Goal: Information Seeking & Learning: Learn about a topic

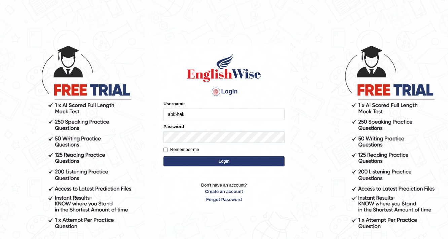
type input "abi5hek"
click at [165, 148] on input "Remember me" at bounding box center [165, 150] width 4 height 4
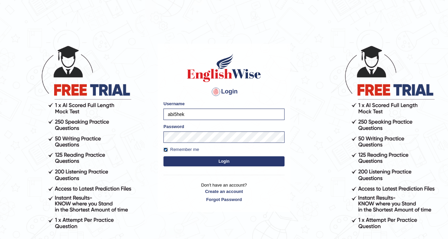
click at [164, 149] on input "Remember me" at bounding box center [165, 150] width 4 height 4
checkbox input "false"
click at [199, 166] on form "Please fix the following errors: Username abi5hek Password Remember me Login" at bounding box center [223, 135] width 121 height 68
click at [202, 162] on button "Login" at bounding box center [223, 161] width 121 height 10
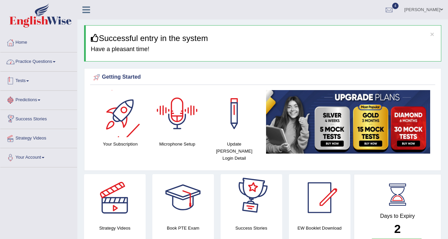
click at [32, 59] on link "Practice Questions" at bounding box center [38, 60] width 77 height 17
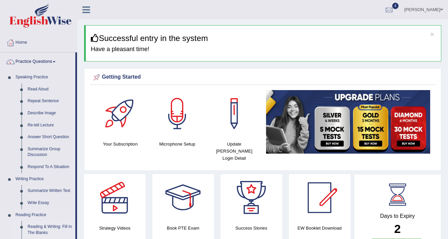
scroll to position [27, 0]
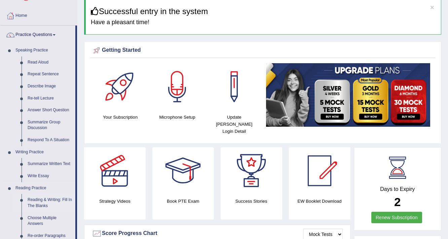
click at [38, 200] on link "Reading & Writing: Fill In The Blanks" at bounding box center [50, 203] width 51 height 18
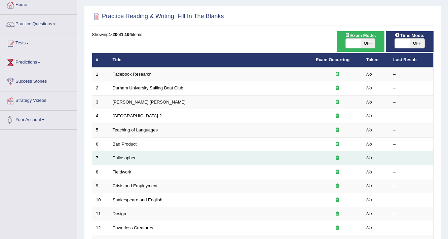
scroll to position [108, 0]
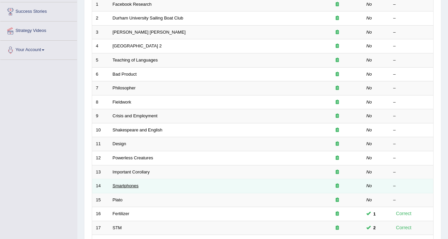
click at [137, 184] on link "Smartphones" at bounding box center [126, 185] width 26 height 5
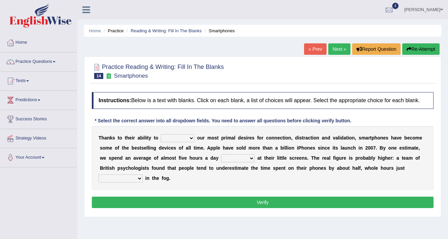
click at [167, 141] on select "hijack describe sharpen conserve" at bounding box center [178, 138] width 34 height 8
select select "describe"
click at [161, 134] on select "hijack describe sharpen conserve" at bounding box center [178, 138] width 34 height 8
click at [189, 134] on select "hijack describe sharpen conserve" at bounding box center [178, 138] width 34 height 8
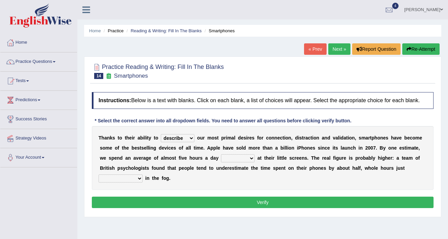
click at [235, 154] on select "watching waggling snoring staring" at bounding box center [238, 158] width 34 height 8
select select "watching"
click at [221, 154] on select "watching waggling snoring staring" at bounding box center [238, 158] width 34 height 8
click at [250, 156] on select "watching waggling snoring staring" at bounding box center [238, 158] width 34 height 8
click at [249, 157] on select "watching waggling snoring staring" at bounding box center [238, 158] width 34 height 8
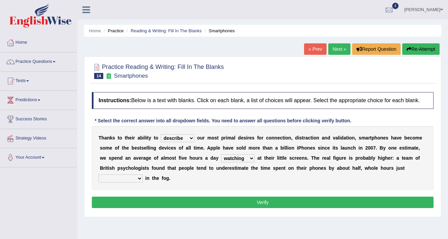
click at [138, 176] on select "has evaporated evaporating evaporate evaporates" at bounding box center [121, 179] width 44 height 8
select select "evaporate"
click at [99, 175] on select "has evaporated evaporating evaporate evaporates" at bounding box center [121, 179] width 44 height 8
click at [134, 201] on button "Verify" at bounding box center [263, 202] width 342 height 11
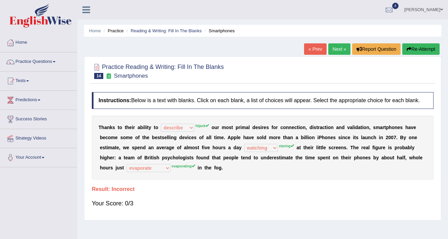
click at [425, 48] on button "Re-Attempt" at bounding box center [420, 48] width 37 height 11
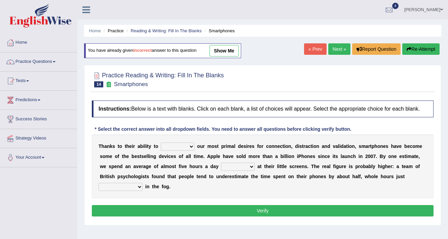
click at [190, 148] on select "hijack describe sharpen conserve" at bounding box center [178, 147] width 34 height 8
select select "hijack"
click at [161, 143] on select "hijack describe sharpen conserve" at bounding box center [178, 147] width 34 height 8
click at [230, 166] on select "watching waggling snoring staring" at bounding box center [238, 167] width 34 height 8
select select "waggling"
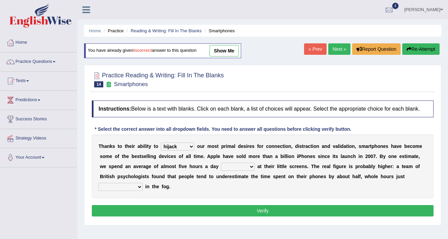
click at [221, 163] on select "watching waggling snoring staring" at bounding box center [238, 167] width 34 height 8
click at [119, 183] on select "has evaporated evaporating evaporate evaporates" at bounding box center [121, 187] width 44 height 8
select select "evaporates"
click at [99, 183] on select "has evaporated evaporating evaporate evaporates" at bounding box center [121, 187] width 44 height 8
click at [148, 205] on button "Verify" at bounding box center [263, 210] width 342 height 11
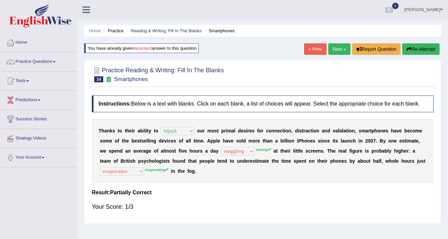
click at [346, 52] on link "Next »" at bounding box center [339, 48] width 22 height 11
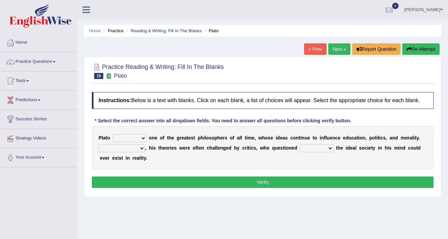
click at [143, 134] on select "keeps comes claims remains" at bounding box center [130, 138] width 34 height 8
select select "claims"
click at [113, 134] on select "keeps comes claims remains" at bounding box center [130, 138] width 34 height 8
click at [120, 148] on select "Notwithstanding So However Whatever" at bounding box center [122, 148] width 46 height 8
select select "However"
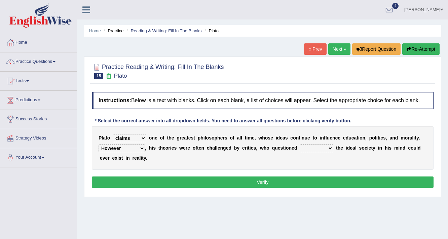
click at [99, 144] on select "Notwithstanding So However Whatever" at bounding box center [122, 148] width 46 height 8
click at [314, 148] on select "which what that whether" at bounding box center [317, 148] width 34 height 8
select select "what"
click at [300, 144] on select "which what that whether" at bounding box center [317, 148] width 34 height 8
click at [273, 182] on button "Verify" at bounding box center [263, 182] width 342 height 11
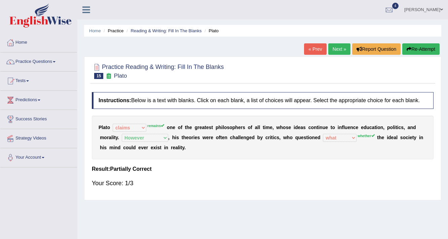
click at [420, 47] on button "Re-Attempt" at bounding box center [420, 48] width 37 height 11
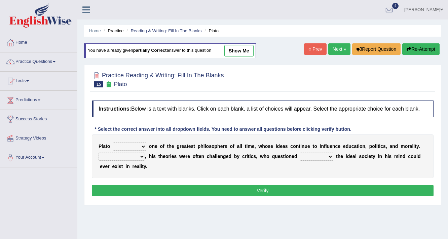
click at [129, 145] on select "keeps comes claims remains" at bounding box center [130, 147] width 34 height 8
select select "remains"
click at [113, 143] on select "keeps comes claims remains" at bounding box center [130, 147] width 34 height 8
click at [118, 154] on select "Notwithstanding So However Whatever" at bounding box center [122, 157] width 46 height 8
select select "However"
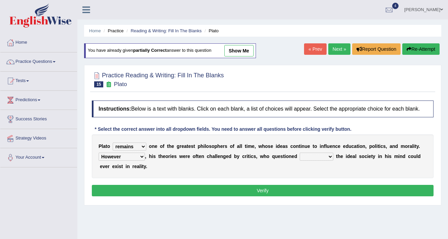
click at [99, 153] on select "Notwithstanding So However Whatever" at bounding box center [122, 157] width 46 height 8
click at [311, 155] on select "which what that whether" at bounding box center [317, 157] width 34 height 8
select select "whether"
click at [300, 153] on select "which what that whether" at bounding box center [317, 157] width 34 height 8
click at [272, 189] on button "Verify" at bounding box center [263, 190] width 342 height 11
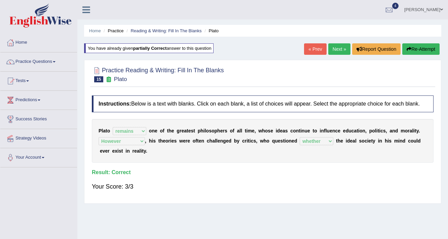
click at [343, 48] on link "Next »" at bounding box center [339, 48] width 22 height 11
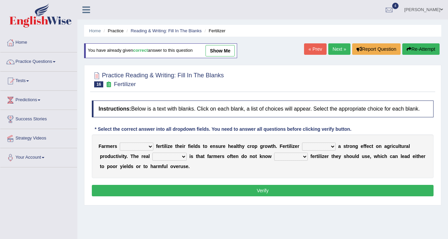
click at [139, 144] on select "must should need can" at bounding box center [137, 147] width 34 height 8
click at [120, 143] on select "must should need can" at bounding box center [137, 147] width 34 height 8
click at [143, 145] on select "must should need can" at bounding box center [137, 147] width 34 height 8
select select "must"
click at [120, 143] on select "must should need can" at bounding box center [137, 147] width 34 height 8
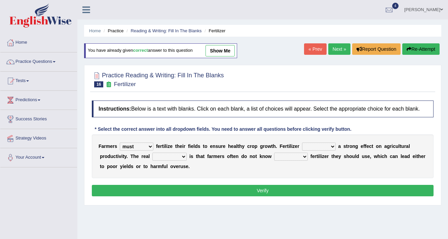
click at [307, 144] on select "has had have having" at bounding box center [319, 147] width 34 height 8
select select "have"
click at [302, 143] on select "has had have having" at bounding box center [319, 147] width 34 height 8
click at [175, 153] on select "problem question conclusion answer" at bounding box center [169, 157] width 34 height 8
select select "problem"
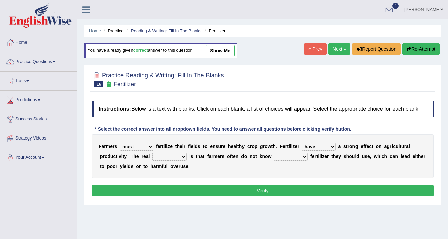
click at [152, 153] on select "problem question conclusion answer" at bounding box center [169, 157] width 34 height 8
click at [278, 154] on select "how much how many however so much" at bounding box center [291, 157] width 34 height 8
select select "how much"
click at [274, 153] on select "how much how many however so much" at bounding box center [291, 157] width 34 height 8
click at [262, 192] on button "Verify" at bounding box center [263, 190] width 342 height 11
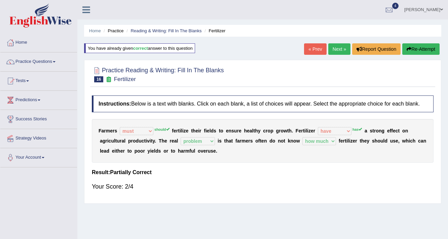
click at [335, 50] on link "Next »" at bounding box center [339, 48] width 22 height 11
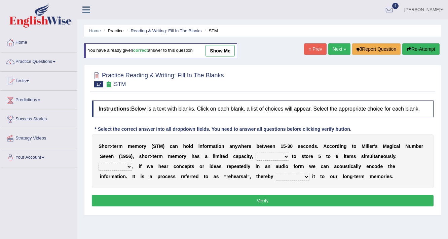
click at [270, 157] on select "being able is able be able unable" at bounding box center [273, 157] width 34 height 8
select select "being able"
click at [256, 153] on select "being able is able be able unable" at bounding box center [273, 157] width 34 height 8
click at [276, 153] on select "being able is able be able unable" at bounding box center [273, 157] width 34 height 8
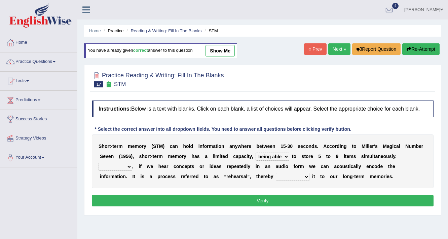
click at [108, 165] on select "However So Moreover Therefore" at bounding box center [116, 167] width 34 height 8
select select "However"
click at [99, 163] on select "However So Moreover Therefore" at bounding box center [116, 167] width 34 height 8
click at [279, 176] on select "commit commits commiting commited" at bounding box center [293, 177] width 34 height 8
select select "commiting"
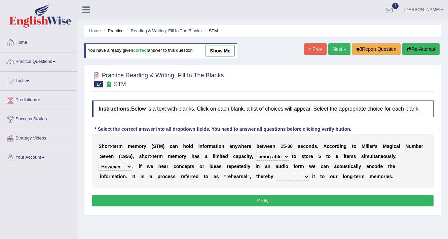
click at [276, 173] on select "commit commits commiting commited" at bounding box center [293, 177] width 34 height 8
click at [278, 195] on button "Verify" at bounding box center [263, 200] width 342 height 11
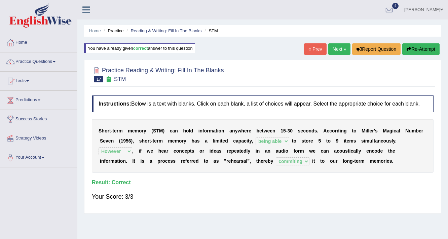
click at [337, 51] on link "Next »" at bounding box center [339, 48] width 22 height 11
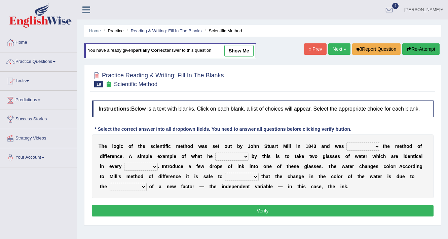
click at [359, 145] on select "pointed claimed demanded named" at bounding box center [363, 147] width 34 height 8
select select "named"
click at [346, 143] on select "pointed claimed demanded named" at bounding box center [363, 147] width 34 height 8
click at [231, 154] on select "capped charged found meant" at bounding box center [232, 157] width 34 height 8
select select "found"
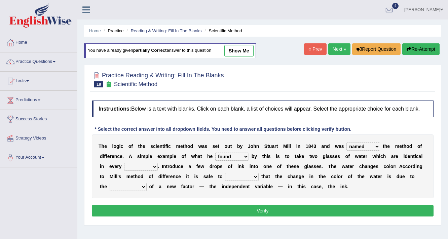
click at [215, 153] on select "capped charged found meant" at bounding box center [232, 157] width 34 height 8
click at [139, 164] on select "thought identity measure respect" at bounding box center [141, 167] width 34 height 8
select select "respect"
click at [124, 163] on select "thought identity measure respect" at bounding box center [141, 167] width 34 height 8
click at [229, 178] on select "assume discuss prefer acclaim" at bounding box center [242, 177] width 34 height 8
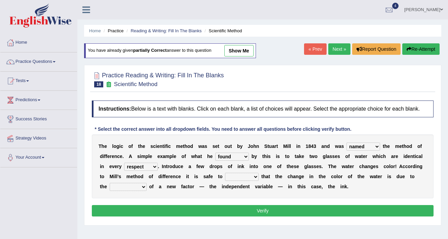
select select "assume"
click at [225, 173] on select "assume discuss prefer acclaim" at bounding box center [242, 177] width 34 height 8
click at [122, 187] on select "introduction magnitude preparation purification" at bounding box center [128, 187] width 37 height 8
select select "introduction"
click at [110, 183] on select "introduction magnitude preparation purification" at bounding box center [128, 187] width 37 height 8
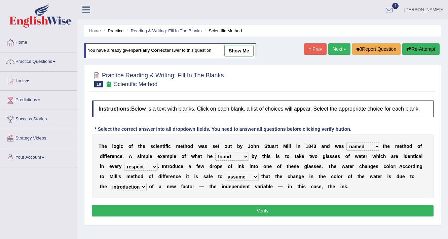
click at [127, 207] on button "Verify" at bounding box center [263, 210] width 342 height 11
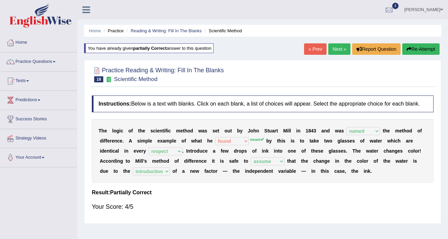
click at [339, 48] on link "Next »" at bounding box center [339, 48] width 22 height 11
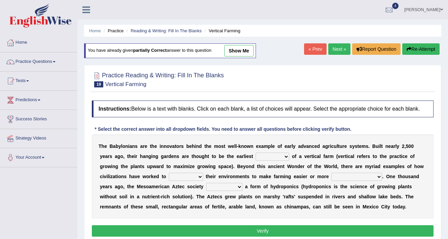
click at [256, 155] on select "prototype failure discredit protocol" at bounding box center [273, 157] width 34 height 8
select select "prototype"
click at [256, 153] on select "prototype failure discredit protocol" at bounding box center [273, 157] width 34 height 8
click at [188, 174] on select "manipulate escape respect disarrange" at bounding box center [186, 177] width 34 height 8
select select "manipulate"
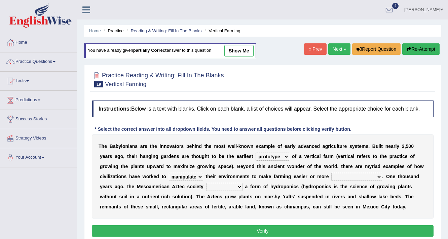
click at [169, 173] on select "manipulate escape respect disarrange" at bounding box center [186, 177] width 34 height 8
click at [340, 175] on select "productive constructive connective counterproductive" at bounding box center [356, 177] width 51 height 8
select select "productive"
click at [331, 173] on select "productive constructive connective counterproductive" at bounding box center [356, 177] width 51 height 8
click at [223, 185] on select "domineered volunteered pioneered engineered" at bounding box center [224, 187] width 36 height 8
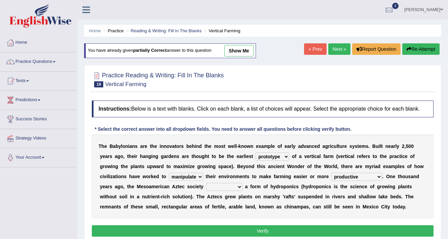
select select "pioneered"
click at [206, 183] on select "domineered volunteered pioneered engineered" at bounding box center [224, 187] width 36 height 8
click at [270, 231] on button "Verify" at bounding box center [263, 230] width 342 height 11
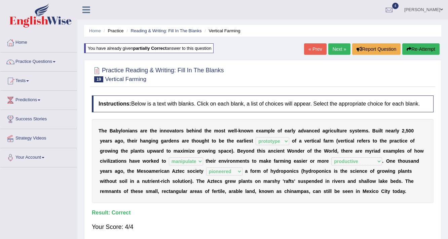
click at [334, 48] on link "Next »" at bounding box center [339, 48] width 22 height 11
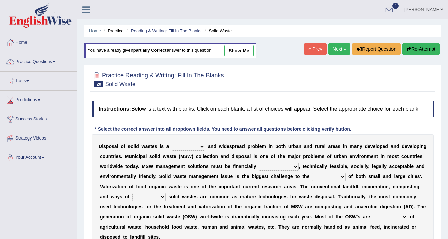
click at [183, 143] on select "slanting stinging stalling shafting" at bounding box center [188, 147] width 34 height 8
click at [171, 143] on select "slanting stinging stalling shafting" at bounding box center [188, 147] width 34 height 8
click at [194, 149] on select "slanting stinging stalling shafting" at bounding box center [188, 147] width 34 height 8
select select "stinging"
click at [171, 143] on select "slanting stinging stalling shafting" at bounding box center [188, 147] width 34 height 8
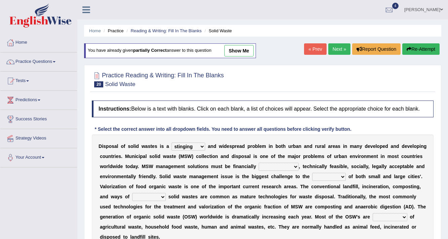
click at [263, 164] on select "unattainable sustainable objectionable treasonable" at bounding box center [279, 167] width 40 height 8
select select "sustainable"
click at [259, 163] on select "unattainable sustainable objectionable treasonable" at bounding box center [279, 167] width 40 height 8
click at [312, 177] on select "plants culture authorities history" at bounding box center [329, 177] width 34 height 8
select select "authorities"
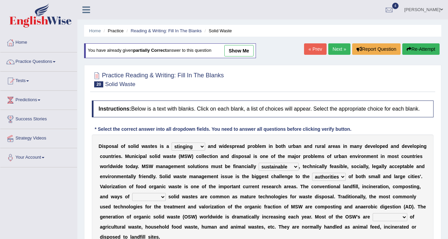
click at [312, 173] on select "plants culture authorities history" at bounding box center [329, 177] width 34 height 8
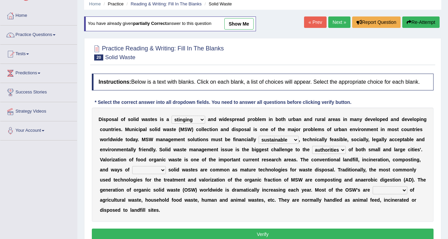
click at [141, 167] on select "reserving preserving deserving handling" at bounding box center [149, 170] width 34 height 8
click at [152, 212] on div "D i s p o s a l o f s o l i d w a s t e s i s a slanting stinging stalling shaf…" at bounding box center [263, 165] width 342 height 114
click at [155, 167] on select "reserving preserving deserving handling" at bounding box center [149, 170] width 34 height 8
select select "handling"
click at [132, 166] on select "reserving preserving deserving handling" at bounding box center [149, 170] width 34 height 8
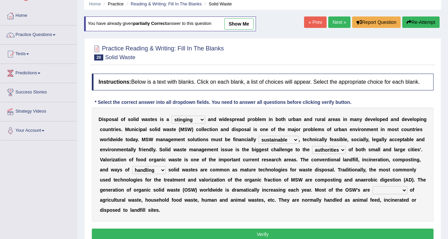
click at [397, 186] on select "composed disposed composing disposing" at bounding box center [390, 190] width 35 height 8
select select "composing"
click at [373, 186] on select "composed disposed composing disposing" at bounding box center [390, 190] width 35 height 8
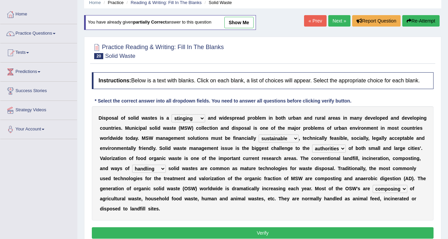
scroll to position [54, 0]
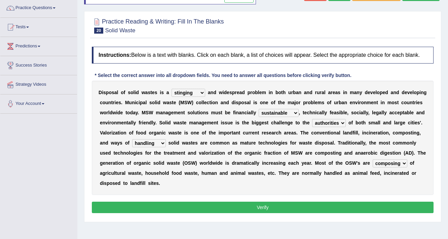
click at [265, 202] on button "Verify" at bounding box center [263, 207] width 342 height 11
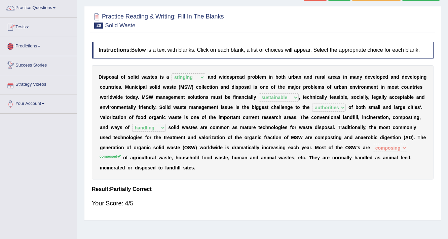
click at [26, 28] on link "Tests" at bounding box center [38, 26] width 77 height 17
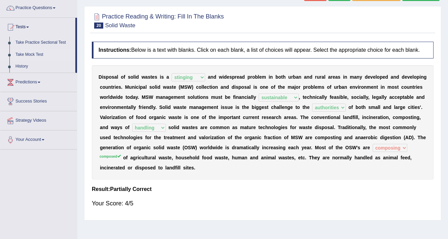
click at [34, 54] on link "Take Mock Test" at bounding box center [43, 55] width 63 height 12
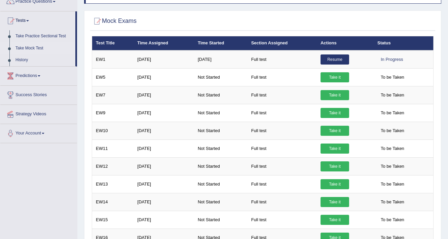
scroll to position [81, 0]
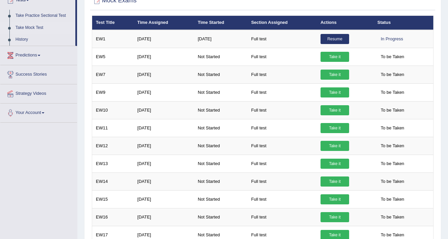
click at [30, 26] on link "Take Mock Test" at bounding box center [43, 28] width 63 height 12
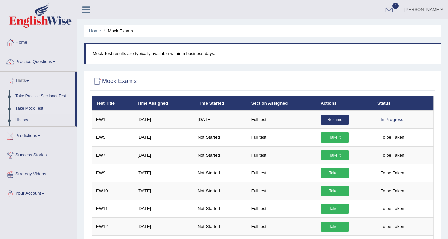
click at [36, 93] on link "Take Practice Sectional Test" at bounding box center [43, 96] width 63 height 12
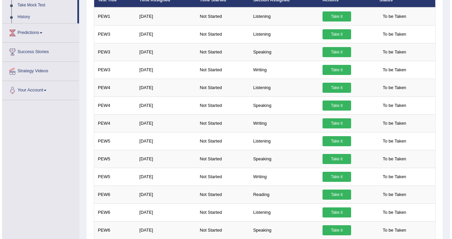
scroll to position [108, 0]
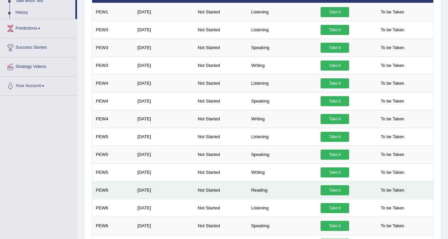
click at [339, 188] on link "Take it" at bounding box center [334, 190] width 29 height 10
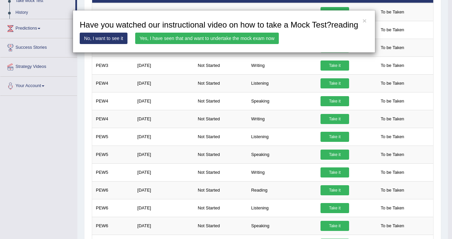
click at [210, 38] on link "Yes, I have seen that and want to undertake the mock exam now" at bounding box center [207, 38] width 144 height 11
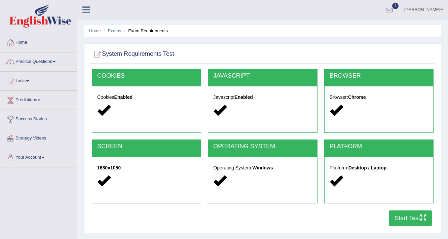
click at [412, 217] on button "Start Test" at bounding box center [410, 217] width 43 height 15
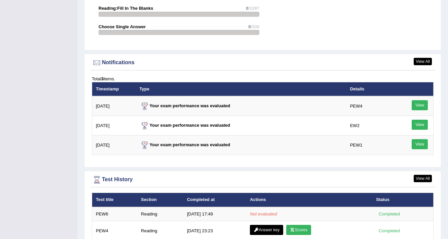
scroll to position [780, 0]
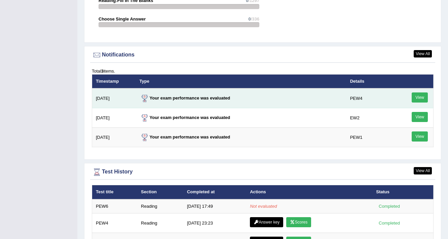
click at [422, 92] on link "View" at bounding box center [420, 97] width 16 height 10
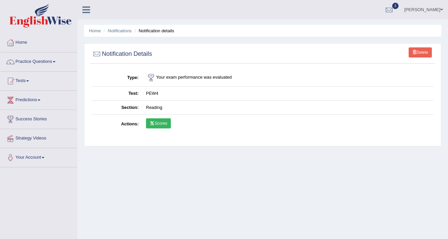
click at [154, 123] on icon at bounding box center [152, 123] width 5 height 4
click at [28, 102] on link "Predictions" at bounding box center [38, 99] width 77 height 17
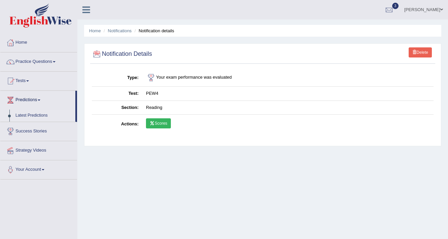
click at [26, 115] on link "Latest Predictions" at bounding box center [43, 116] width 63 height 12
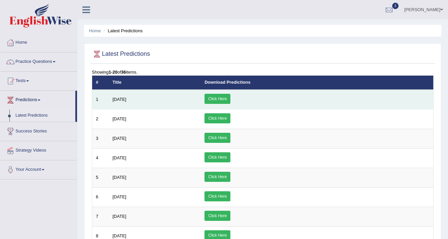
click at [230, 99] on link "Click Here" at bounding box center [217, 99] width 26 height 10
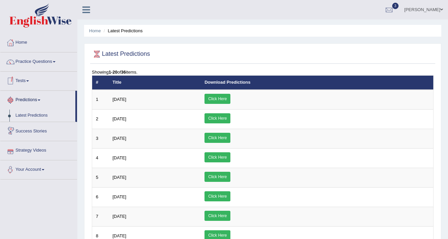
click at [28, 80] on link "Tests" at bounding box center [38, 80] width 77 height 17
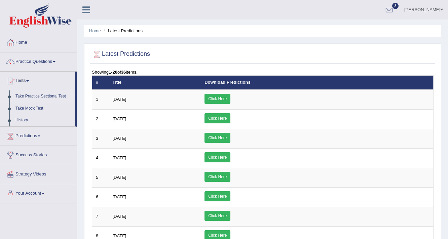
click at [25, 97] on link "Take Practice Sectional Test" at bounding box center [43, 96] width 63 height 12
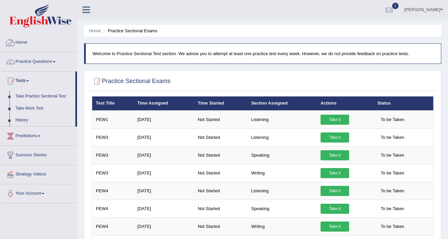
click at [22, 40] on link "Home" at bounding box center [38, 41] width 77 height 17
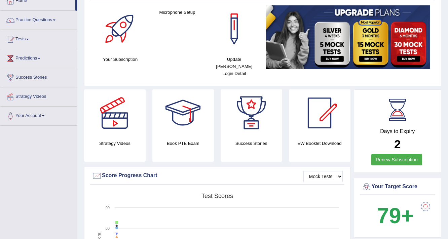
scroll to position [95, 0]
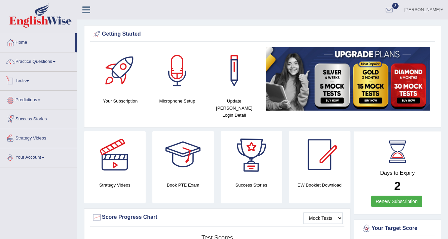
click at [31, 76] on link "Tests" at bounding box center [38, 80] width 77 height 17
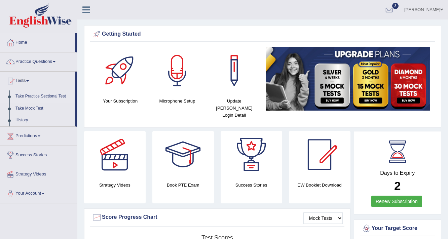
click at [38, 94] on link "Take Practice Sectional Test" at bounding box center [43, 96] width 63 height 12
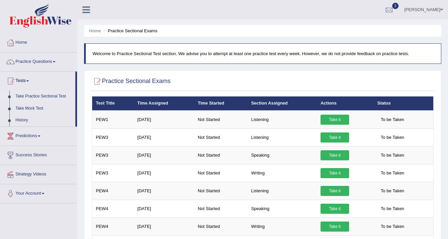
click at [339, 117] on link "Take it" at bounding box center [334, 120] width 29 height 10
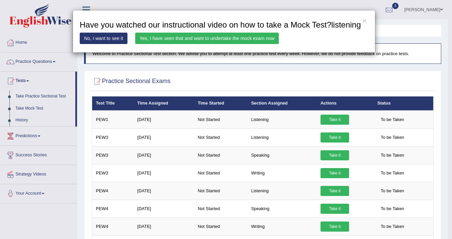
click at [237, 39] on link "Yes, I have seen that and want to undertake the mock exam now" at bounding box center [207, 38] width 144 height 11
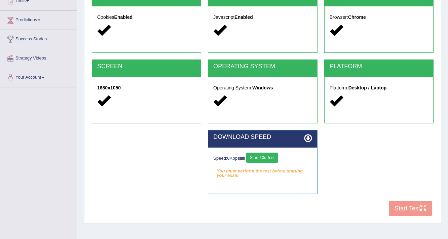
scroll to position [81, 0]
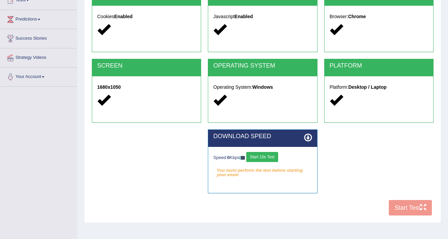
click at [268, 154] on button "Start 10s Test" at bounding box center [262, 157] width 32 height 10
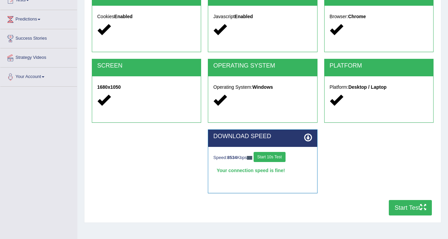
click at [406, 204] on button "Start Test" at bounding box center [410, 207] width 43 height 15
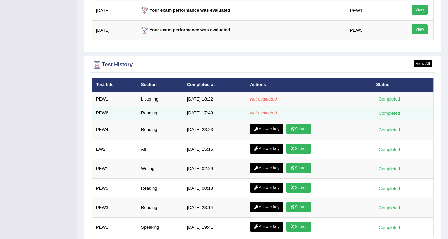
scroll to position [888, 0]
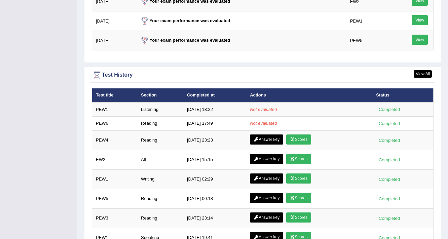
scroll to position [883, 0]
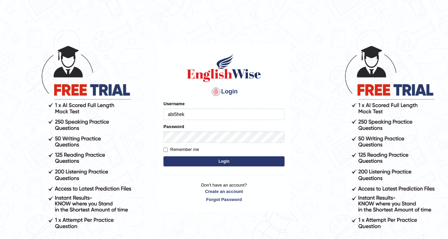
type input "abi5hek"
click at [200, 157] on button "Login" at bounding box center [223, 161] width 121 height 10
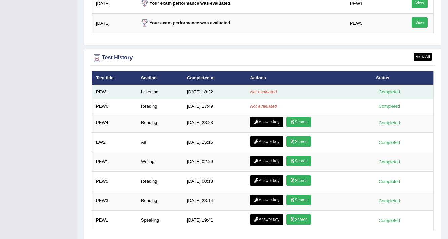
scroll to position [941, 0]
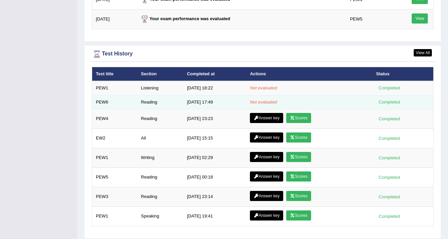
click at [198, 95] on td "[DATE] 17:49" at bounding box center [214, 102] width 63 height 14
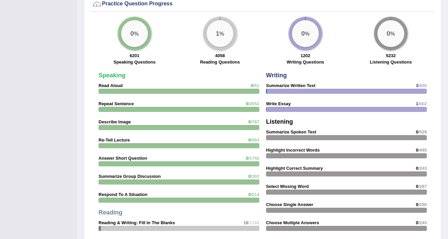
scroll to position [530, 0]
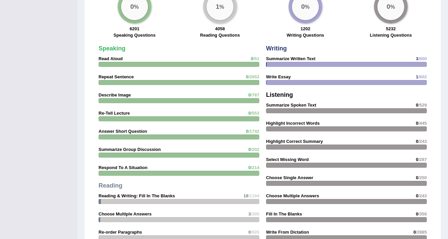
click at [128, 6] on div "0 %" at bounding box center [134, 6] width 27 height 27
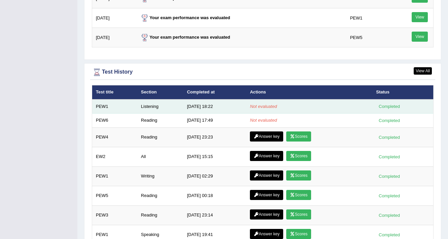
scroll to position [907, 0]
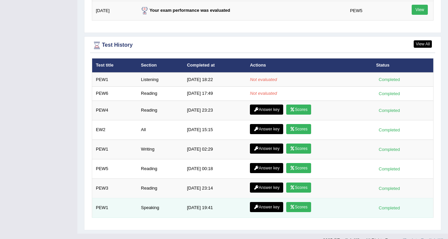
click at [298, 202] on link "Scores" at bounding box center [298, 207] width 25 height 10
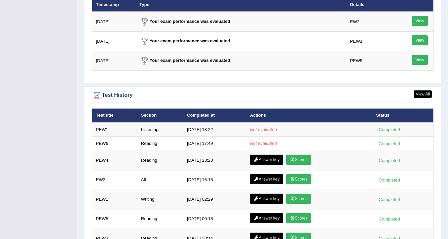
scroll to position [907, 0]
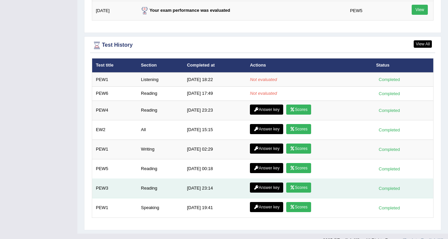
click at [290, 186] on icon at bounding box center [292, 188] width 5 height 4
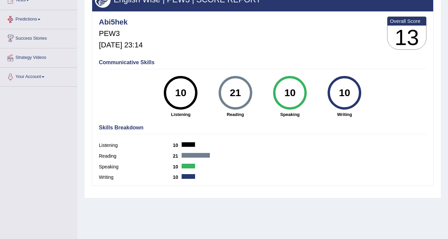
scroll to position [108, 0]
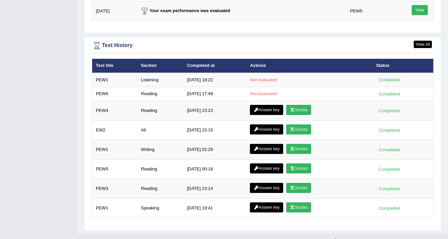
scroll to position [907, 0]
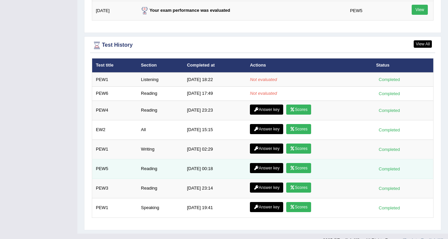
click at [298, 163] on link "Scores" at bounding box center [298, 168] width 25 height 10
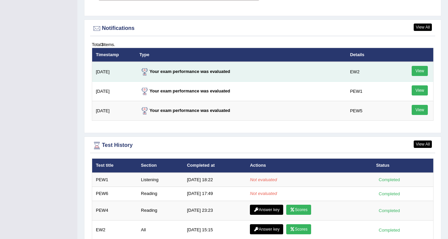
scroll to position [807, 0]
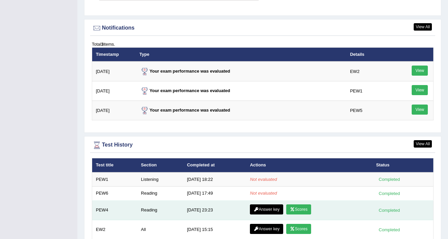
click at [299, 204] on link "Scores" at bounding box center [298, 209] width 25 height 10
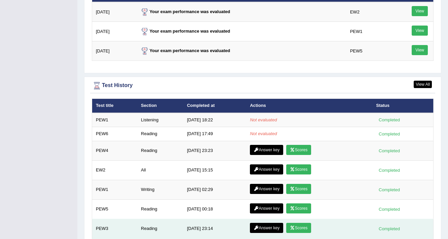
scroll to position [853, 0]
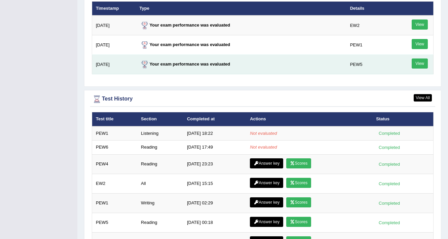
click at [425, 59] on link "View" at bounding box center [420, 64] width 16 height 10
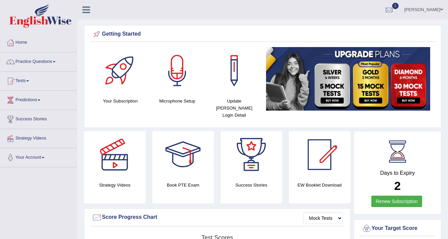
scroll to position [880, 0]
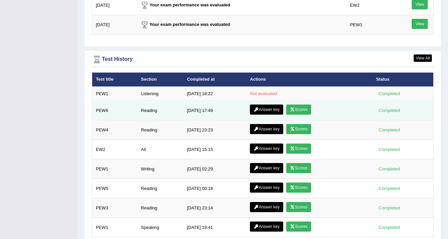
click at [291, 108] on icon at bounding box center [292, 110] width 5 height 4
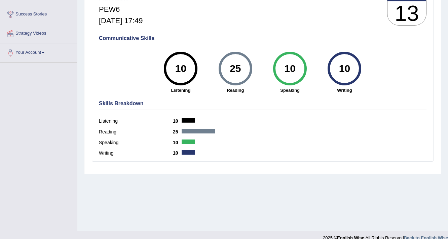
scroll to position [114, 0]
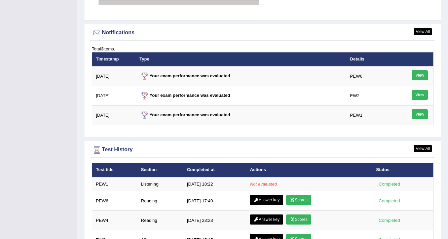
scroll to position [861, 0]
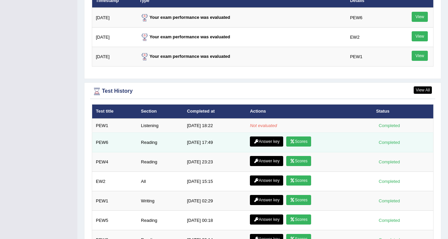
click at [270, 137] on link "Answer key" at bounding box center [266, 142] width 33 height 10
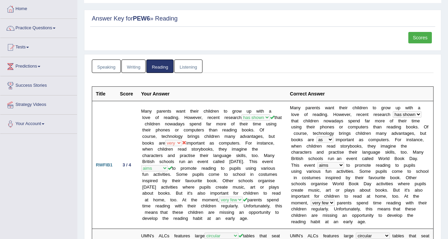
scroll to position [21, 0]
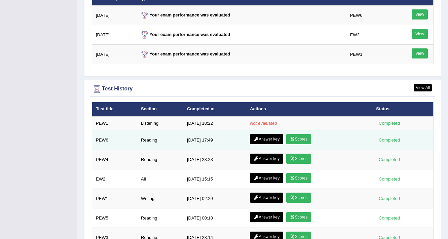
click at [290, 137] on icon at bounding box center [292, 139] width 5 height 4
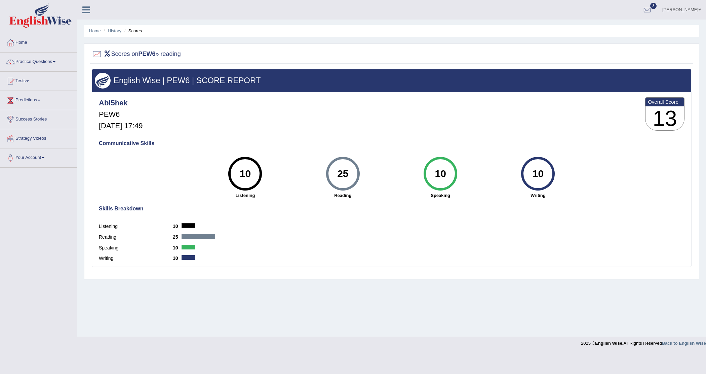
click at [29, 83] on link "Tests" at bounding box center [38, 80] width 77 height 17
click at [29, 83] on link "Tests" at bounding box center [37, 80] width 75 height 17
click at [26, 45] on link "Home" at bounding box center [38, 41] width 77 height 17
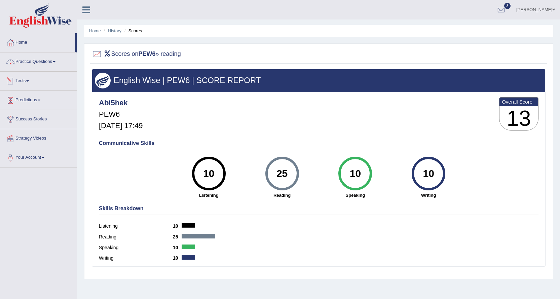
click at [34, 63] on link "Practice Questions" at bounding box center [38, 60] width 77 height 17
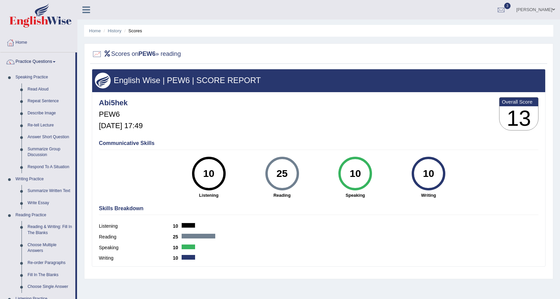
click at [34, 63] on link "Practice Questions" at bounding box center [37, 60] width 75 height 17
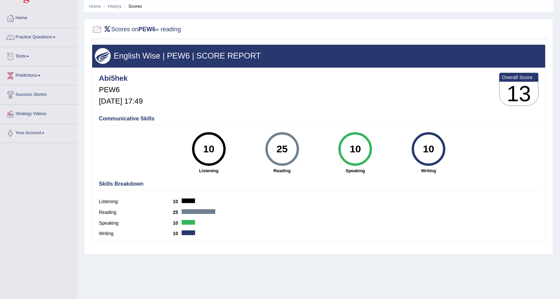
scroll to position [54, 0]
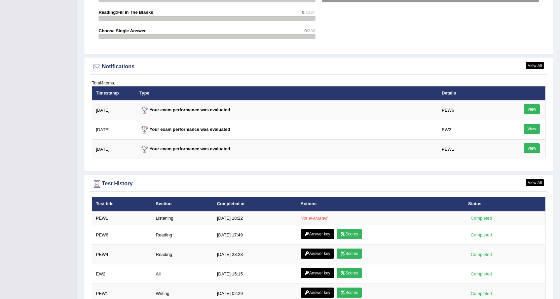
scroll to position [861, 0]
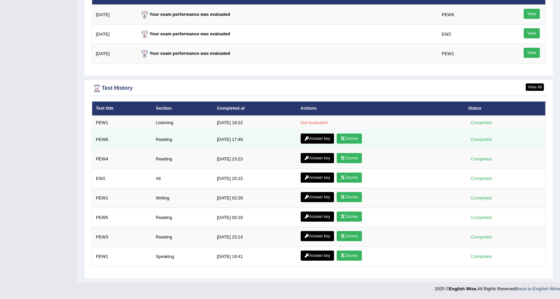
click at [311, 137] on link "Answer key" at bounding box center [317, 138] width 33 height 10
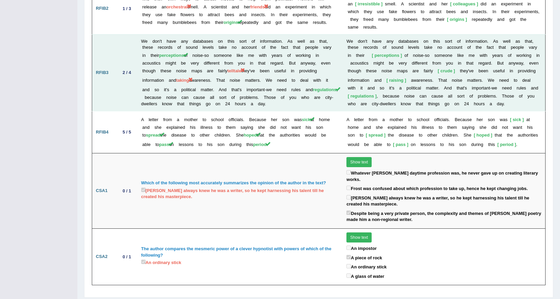
scroll to position [949, 0]
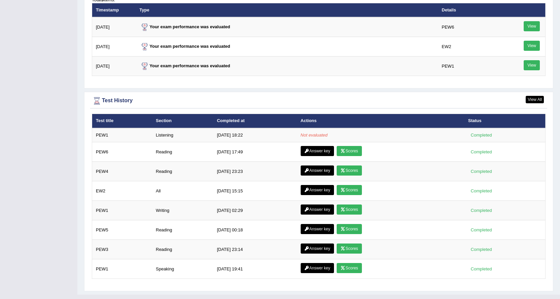
scroll to position [861, 0]
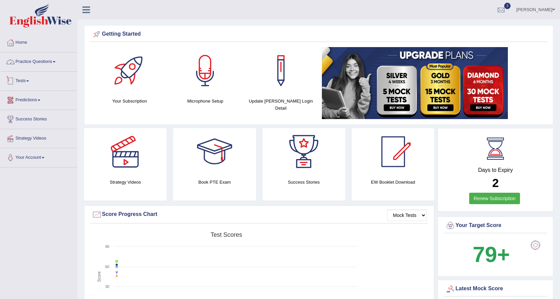
click at [50, 64] on link "Practice Questions" at bounding box center [38, 60] width 77 height 17
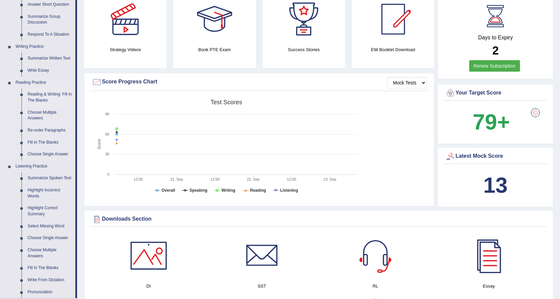
scroll to position [134, 0]
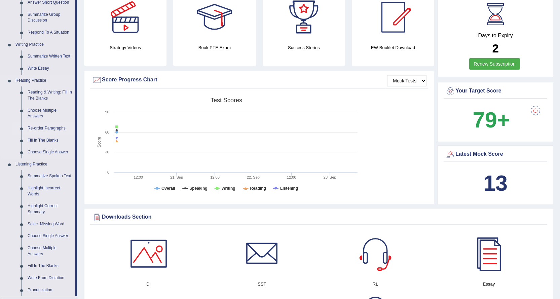
click at [34, 126] on link "Re-order Paragraphs" at bounding box center [50, 128] width 51 height 12
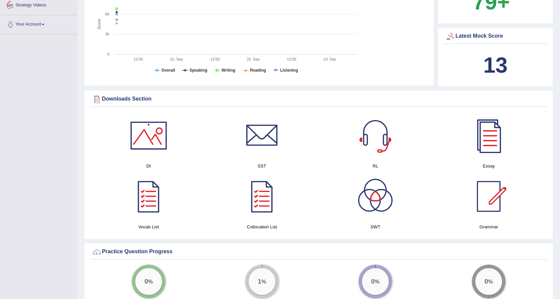
scroll to position [487, 0]
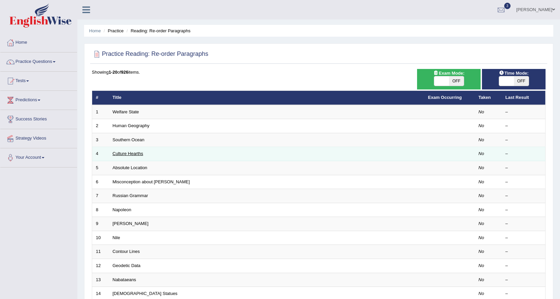
click at [126, 156] on link "Culture Hearths" at bounding box center [128, 153] width 31 height 5
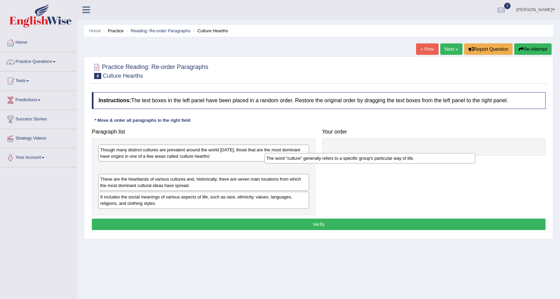
drag, startPoint x: 141, startPoint y: 170, endPoint x: 387, endPoint y: 155, distance: 246.2
click at [387, 155] on div "The word "culture" generally refers to a specific group's particular way of lif…" at bounding box center [369, 158] width 211 height 10
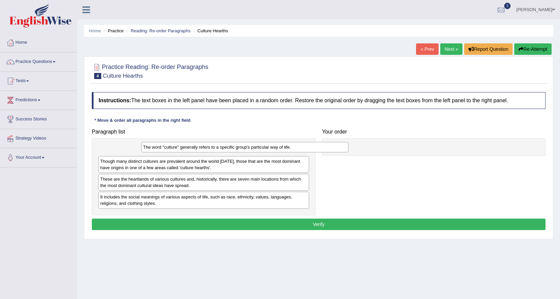
drag, startPoint x: 342, startPoint y: 148, endPoint x: 134, endPoint y: 142, distance: 207.6
click at [141, 142] on div "The word "culture" generally refers to a specific group's particular way of lif…" at bounding box center [244, 147] width 207 height 10
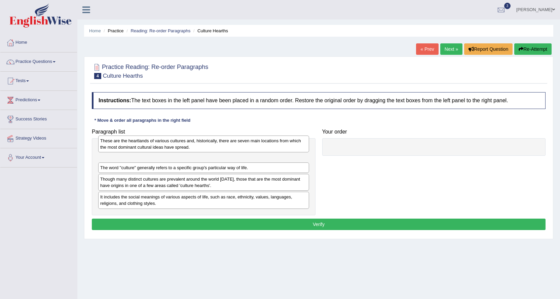
drag, startPoint x: 157, startPoint y: 186, endPoint x: 157, endPoint y: 148, distance: 38.3
click at [157, 148] on div "These are the heartlands of various cultures and, historically, there are seven…" at bounding box center [203, 143] width 211 height 17
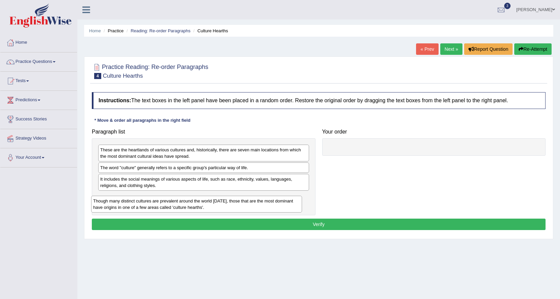
drag, startPoint x: 151, startPoint y: 178, endPoint x: 144, endPoint y: 198, distance: 21.4
click at [144, 199] on div "Though many distinct cultures are prevalent around the world today, those that …" at bounding box center [196, 204] width 211 height 17
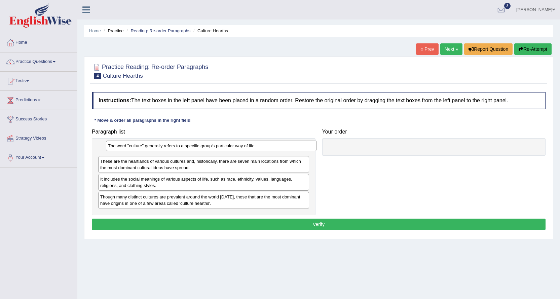
drag, startPoint x: 154, startPoint y: 170, endPoint x: 162, endPoint y: 149, distance: 23.2
click at [162, 149] on div "The word "culture" generally refers to a specific group's particular way of lif…" at bounding box center [211, 146] width 211 height 10
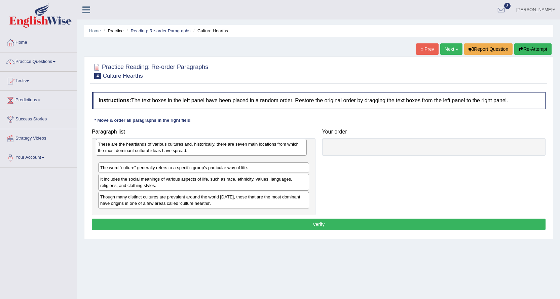
drag, startPoint x: 147, startPoint y: 166, endPoint x: 145, endPoint y: 149, distance: 17.3
click at [145, 149] on div "These are the heartlands of various cultures and, historically, there are seven…" at bounding box center [201, 147] width 211 height 17
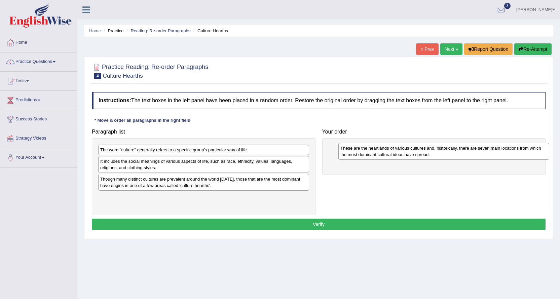
drag, startPoint x: 172, startPoint y: 156, endPoint x: 416, endPoint y: 152, distance: 243.8
click at [416, 152] on div "These are the heartlands of various cultures and, historically, there are seven…" at bounding box center [443, 151] width 211 height 17
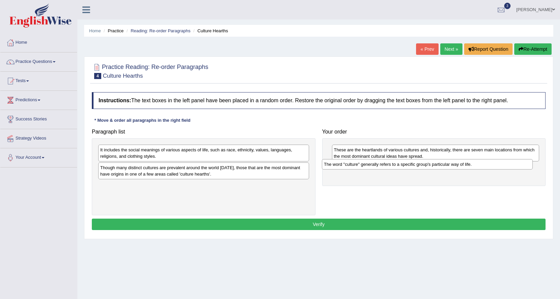
drag, startPoint x: 211, startPoint y: 147, endPoint x: 433, endPoint y: 162, distance: 223.0
click at [434, 162] on div "The word "culture" generally refers to a specific group's particular way of lif…" at bounding box center [427, 164] width 211 height 10
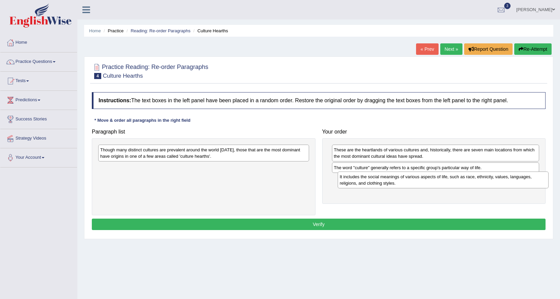
drag, startPoint x: 211, startPoint y: 152, endPoint x: 441, endPoint y: 180, distance: 232.0
click at [441, 180] on div "It includes the social meanings of various aspects of life, such as race, ethni…" at bounding box center [443, 179] width 211 height 17
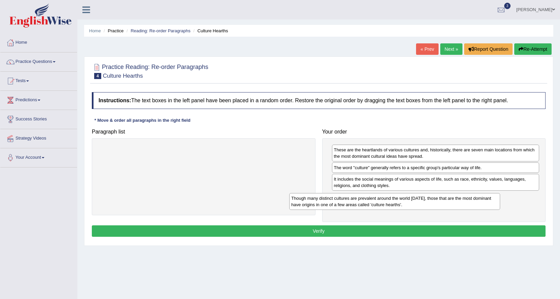
drag, startPoint x: 233, startPoint y: 151, endPoint x: 430, endPoint y: 199, distance: 202.9
click at [430, 199] on div "Though many distinct cultures are prevalent around the world today, those that …" at bounding box center [394, 201] width 211 height 17
click at [327, 228] on button "Verify" at bounding box center [319, 230] width 454 height 11
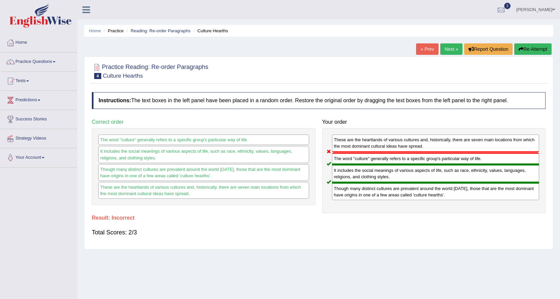
drag, startPoint x: 350, startPoint y: 146, endPoint x: 347, endPoint y: 153, distance: 6.9
click at [347, 153] on div "These are the heartlands of various cultures and, historically, there are seven…" at bounding box center [434, 170] width 224 height 85
click at [443, 52] on link "Next »" at bounding box center [451, 48] width 22 height 11
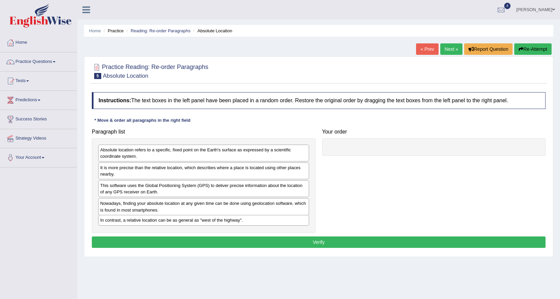
drag, startPoint x: 121, startPoint y: 207, endPoint x: 121, endPoint y: 225, distance: 17.8
click at [121, 225] on div "In contrast, a relative location can be as general as "west of the highway"." at bounding box center [203, 220] width 211 height 10
drag, startPoint x: 152, startPoint y: 192, endPoint x: 144, endPoint y: 208, distance: 18.0
click at [144, 208] on div "This software uses the Global Positioning System (GPS) to deliver precise infor…" at bounding box center [195, 204] width 211 height 17
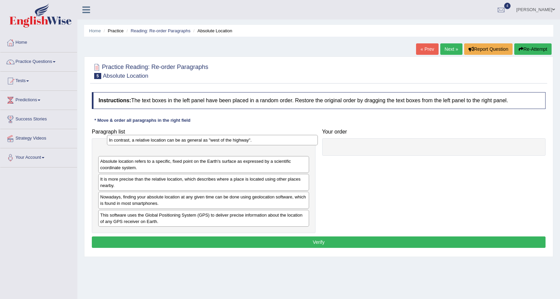
drag, startPoint x: 147, startPoint y: 223, endPoint x: 155, endPoint y: 142, distance: 81.4
click at [156, 142] on div "In contrast, a relative location can be as general as "west of the highway"." at bounding box center [212, 140] width 211 height 10
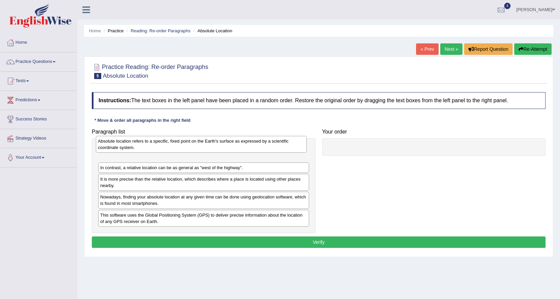
drag, startPoint x: 159, startPoint y: 163, endPoint x: 156, endPoint y: 148, distance: 15.3
click at [156, 148] on div "Absolute location refers to a specific, fixed point on the Earth's surface as e…" at bounding box center [201, 144] width 211 height 17
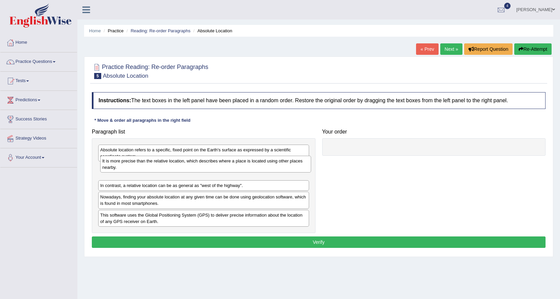
drag, startPoint x: 153, startPoint y: 183, endPoint x: 155, endPoint y: 165, distance: 18.3
click at [155, 165] on div "It is more precise than the relative location, which describes where a place is…" at bounding box center [205, 164] width 211 height 17
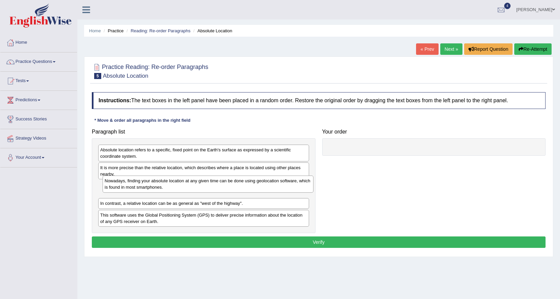
drag, startPoint x: 148, startPoint y: 201, endPoint x: 152, endPoint y: 185, distance: 16.7
click at [152, 185] on div "Nowadays, finding your absolute location at any given time can be done using ge…" at bounding box center [208, 184] width 211 height 17
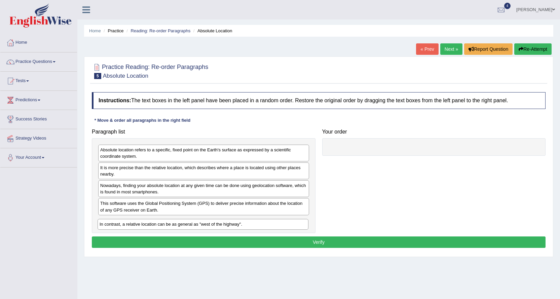
drag, startPoint x: 155, startPoint y: 205, endPoint x: 154, endPoint y: 226, distance: 20.9
click at [154, 226] on div "In contrast, a relative location can be as general as "west of the highway"." at bounding box center [203, 224] width 211 height 10
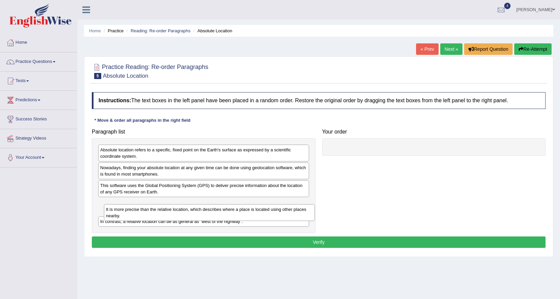
drag, startPoint x: 149, startPoint y: 172, endPoint x: 155, endPoint y: 214, distance: 42.0
click at [155, 214] on div "It is more precise than the relative location, which describes where a place is…" at bounding box center [209, 212] width 211 height 17
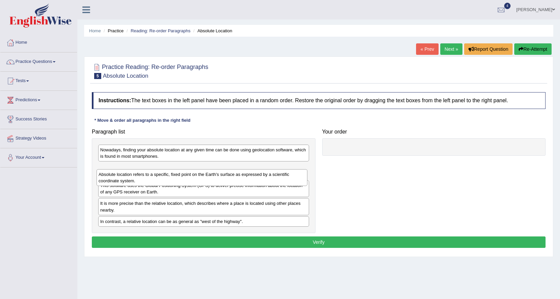
drag, startPoint x: 161, startPoint y: 152, endPoint x: 159, endPoint y: 179, distance: 27.3
click at [159, 179] on div "Absolute location refers to a specific, fixed point on the Earth's surface as e…" at bounding box center [201, 177] width 211 height 17
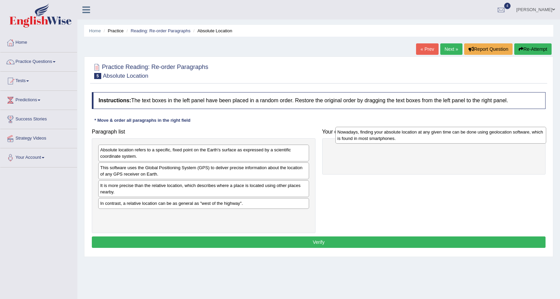
drag, startPoint x: 147, startPoint y: 155, endPoint x: 383, endPoint y: 138, distance: 236.7
click at [383, 138] on div "Nowadays, finding your absolute location at any given time can be done using ge…" at bounding box center [440, 135] width 211 height 17
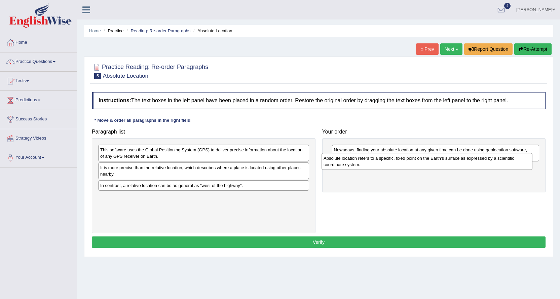
drag, startPoint x: 206, startPoint y: 155, endPoint x: 429, endPoint y: 163, distance: 223.1
click at [429, 163] on div "Absolute location refers to a specific, fixed point on the Earth's surface as e…" at bounding box center [426, 161] width 211 height 17
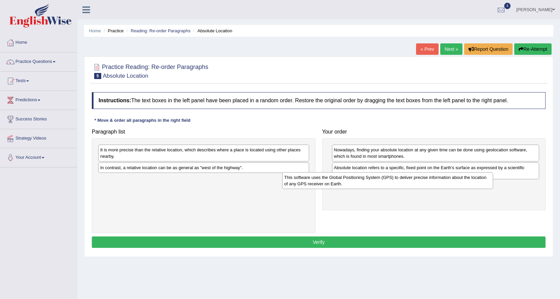
drag, startPoint x: 249, startPoint y: 153, endPoint x: 434, endPoint y: 180, distance: 186.3
click at [434, 180] on div "This software uses the Global Positioning System (GPS) to deliver precise infor…" at bounding box center [387, 180] width 211 height 17
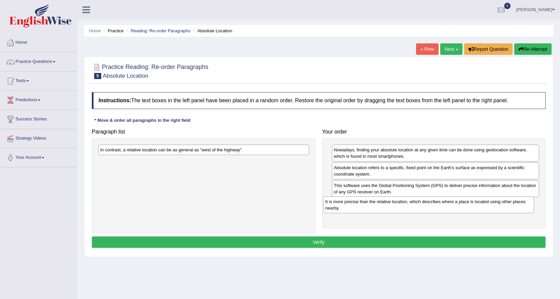
drag, startPoint x: 198, startPoint y: 150, endPoint x: 425, endPoint y: 201, distance: 232.7
click at [425, 201] on div "It is more precise than the relative location, which describes where a place is…" at bounding box center [428, 204] width 211 height 17
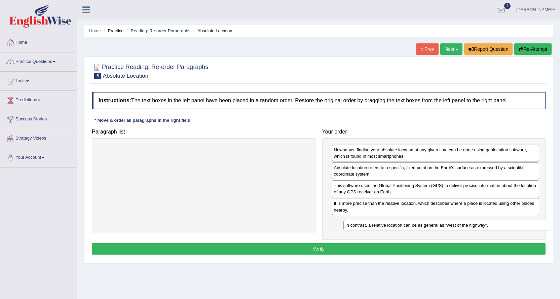
drag, startPoint x: 246, startPoint y: 153, endPoint x: 484, endPoint y: 230, distance: 250.1
click at [484, 229] on div "In contrast, a relative location can be as general as "west of the highway"." at bounding box center [448, 225] width 211 height 10
click at [282, 251] on button "Verify" at bounding box center [319, 248] width 454 height 11
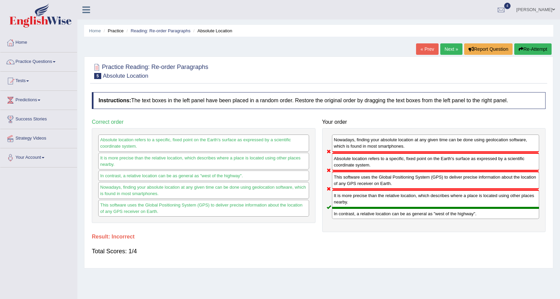
click at [448, 51] on link "Next »" at bounding box center [451, 48] width 22 height 11
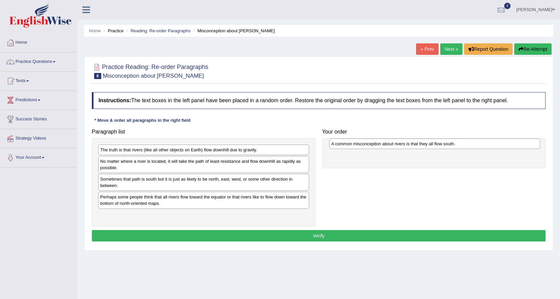
drag, startPoint x: 119, startPoint y: 180, endPoint x: 351, endPoint y: 144, distance: 234.4
click at [351, 144] on div "A common misconception about rivers is that they all flow south." at bounding box center [434, 144] width 211 height 10
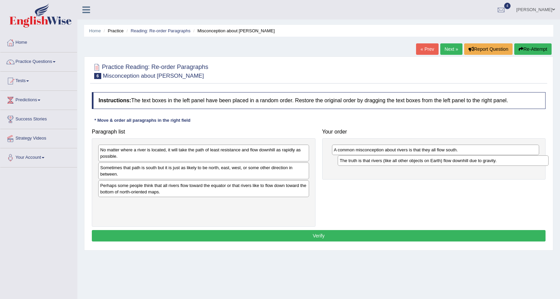
drag, startPoint x: 138, startPoint y: 149, endPoint x: 378, endPoint y: 160, distance: 239.6
click at [378, 160] on div "The truth is that rivers (like all other objects on Earth) flow downhill due to…" at bounding box center [443, 160] width 211 height 10
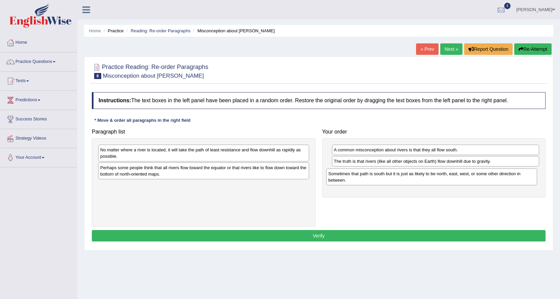
drag, startPoint x: 157, startPoint y: 168, endPoint x: 385, endPoint y: 174, distance: 228.0
click at [385, 174] on div "Sometimes that path is south but it is just as likely to be north, east, west, …" at bounding box center [431, 176] width 211 height 17
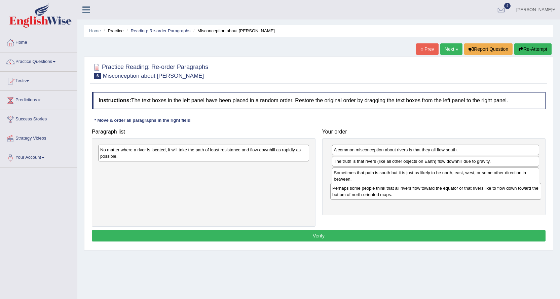
drag, startPoint x: 119, startPoint y: 170, endPoint x: 351, endPoint y: 191, distance: 232.9
click at [351, 191] on div "Perhaps some people think that all rivers flow toward the equator or that river…" at bounding box center [435, 191] width 211 height 17
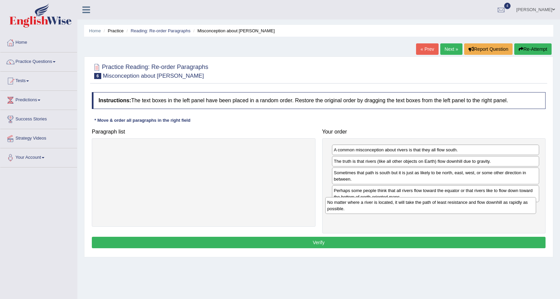
drag, startPoint x: 200, startPoint y: 152, endPoint x: 427, endPoint y: 204, distance: 232.9
click at [427, 204] on div "No matter where a river is located, it will take the path of least resistance a…" at bounding box center [430, 205] width 211 height 17
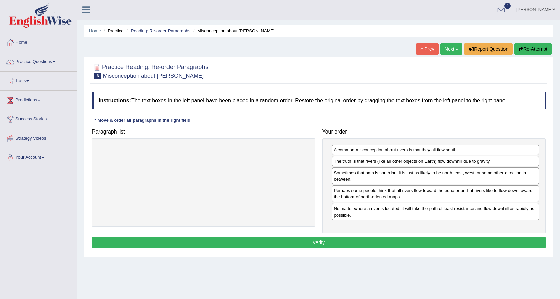
click at [283, 244] on button "Verify" at bounding box center [319, 242] width 454 height 11
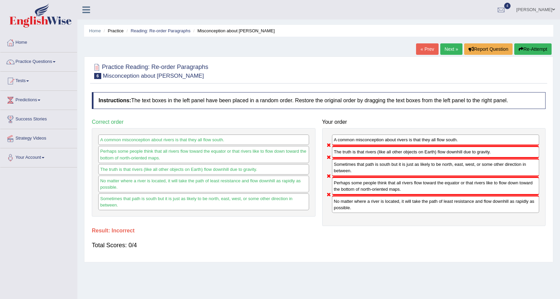
click at [533, 50] on button "Re-Attempt" at bounding box center [532, 48] width 37 height 11
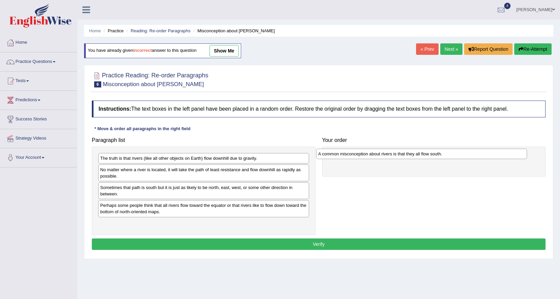
drag, startPoint x: 125, startPoint y: 188, endPoint x: 343, endPoint y: 155, distance: 220.5
click at [343, 155] on div "A common misconception about rivers is that they all flow south." at bounding box center [421, 154] width 211 height 10
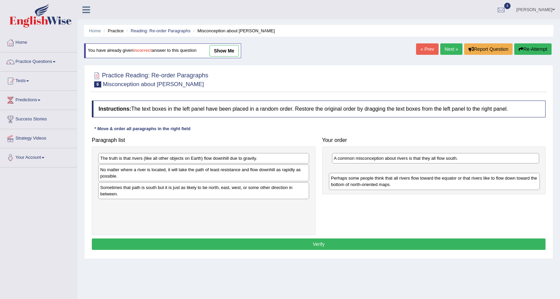
drag, startPoint x: 129, startPoint y: 205, endPoint x: 359, endPoint y: 178, distance: 232.3
click at [359, 178] on div "Perhaps some people think that all rivers flow toward the equator or that river…" at bounding box center [434, 181] width 211 height 17
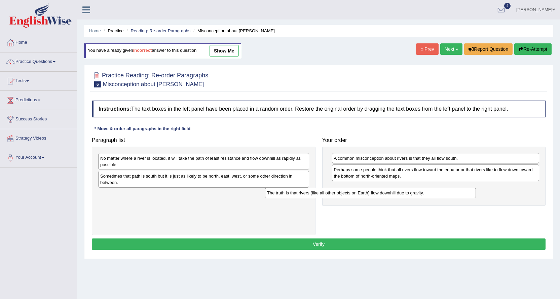
drag, startPoint x: 143, startPoint y: 160, endPoint x: 351, endPoint y: 191, distance: 210.5
click at [350, 192] on div "The truth is that rivers (like all other objects on Earth) flow downhill due to…" at bounding box center [370, 193] width 211 height 10
drag, startPoint x: 360, startPoint y: 186, endPoint x: 364, endPoint y: 186, distance: 4.7
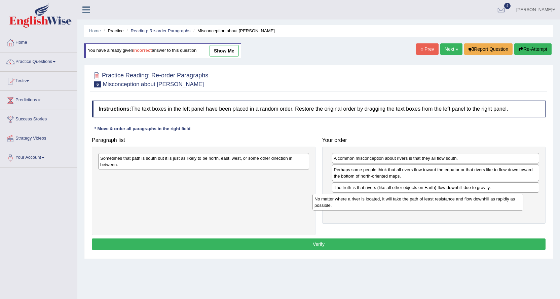
drag, startPoint x: 142, startPoint y: 159, endPoint x: 356, endPoint y: 200, distance: 218.0
click at [356, 200] on div "No matter where a river is located, it will take the path of least resistance a…" at bounding box center [417, 202] width 211 height 17
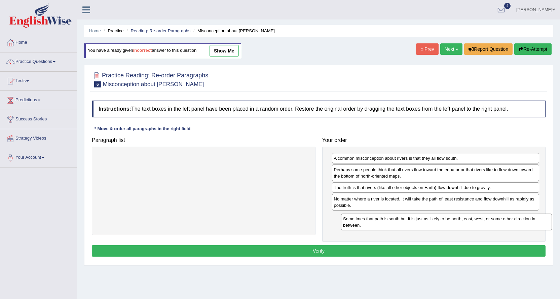
drag, startPoint x: 187, startPoint y: 161, endPoint x: 429, endPoint y: 222, distance: 250.2
click at [429, 222] on div "Sometimes that path is south but it is just as likely to be north, east, west, …" at bounding box center [446, 222] width 211 height 17
click at [341, 249] on button "Verify" at bounding box center [319, 250] width 454 height 11
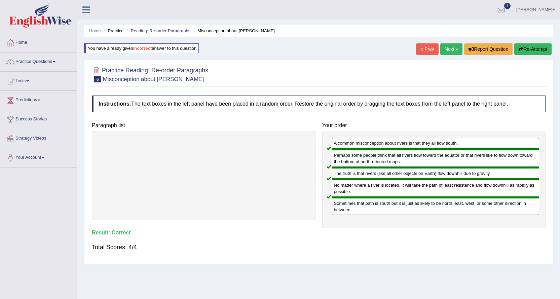
click at [449, 48] on link "Next »" at bounding box center [451, 48] width 22 height 11
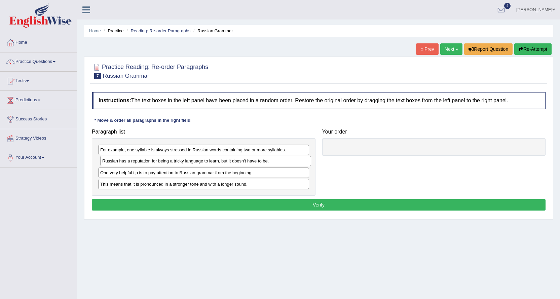
click at [153, 163] on div "Russian has a reputation for being a tricky language to learn, but it doesn't h…" at bounding box center [205, 161] width 211 height 10
drag, startPoint x: 138, startPoint y: 177, endPoint x: 143, endPoint y: 176, distance: 5.1
click at [143, 176] on div "One very helpful tip is to pay attention to Russian grammar from the beginning." at bounding box center [208, 171] width 211 height 10
drag, startPoint x: 136, startPoint y: 162, endPoint x: 139, endPoint y: 143, distance: 19.1
click at [139, 143] on div "Russian has a reputation for being a tricky language to learn, but it doesn't h…" at bounding box center [206, 142] width 211 height 10
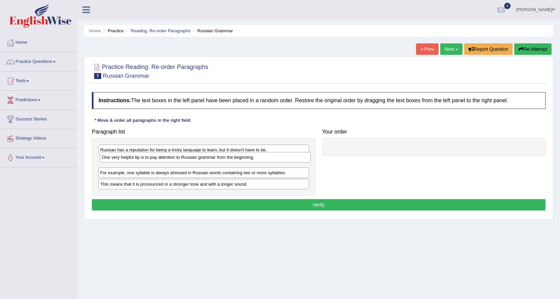
drag, startPoint x: 164, startPoint y: 176, endPoint x: 166, endPoint y: 161, distance: 15.6
click at [166, 161] on div "One very helpful tip is to pay attention to Russian grammar from the beginning." at bounding box center [205, 157] width 211 height 10
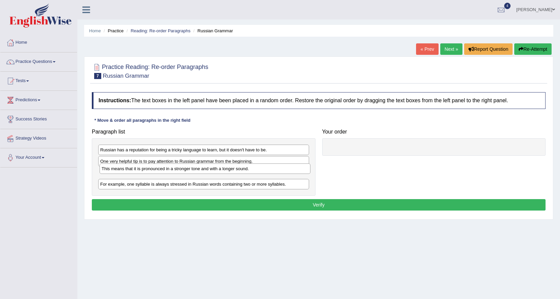
drag, startPoint x: 161, startPoint y: 185, endPoint x: 162, endPoint y: 169, distance: 15.5
click at [162, 169] on div "This means that it is pronounced in a stronger tone and with a longer sound." at bounding box center [205, 168] width 211 height 10
drag, startPoint x: 149, startPoint y: 176, endPoint x: 142, endPoint y: 186, distance: 11.9
click at [142, 186] on div "This means that it is pronounced in a stronger tone and with a longer sound." at bounding box center [197, 183] width 211 height 10
click at [149, 149] on div "Russian has a reputation for being a tricky language to learn, but it doesn't h…" at bounding box center [203, 150] width 211 height 10
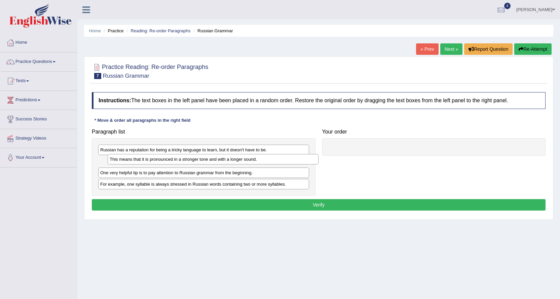
drag, startPoint x: 132, startPoint y: 184, endPoint x: 141, endPoint y: 159, distance: 26.6
click at [141, 159] on div "This means that it is pronounced in a stronger tone and with a longer sound." at bounding box center [213, 159] width 211 height 10
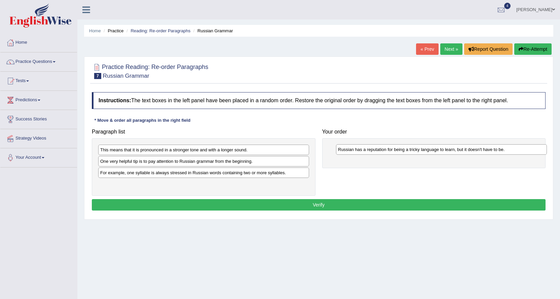
drag, startPoint x: 130, startPoint y: 149, endPoint x: 367, endPoint y: 149, distance: 237.7
click at [367, 149] on div "Russian has a reputation for being a tricky language to learn, but it doesn't h…" at bounding box center [441, 149] width 211 height 10
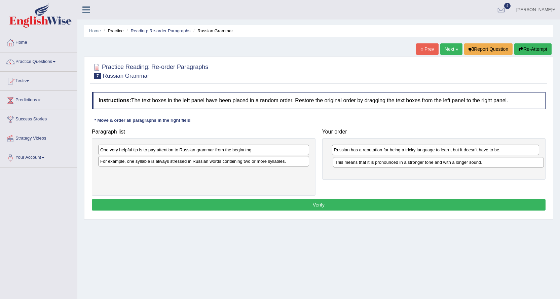
drag, startPoint x: 213, startPoint y: 150, endPoint x: 448, endPoint y: 162, distance: 235.0
click at [448, 162] on div "This means that it is pronounced in a stronger tone and with a longer sound." at bounding box center [438, 162] width 211 height 10
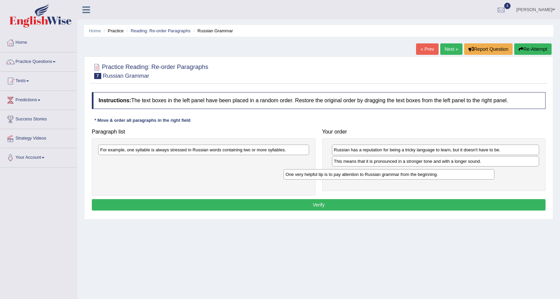
drag, startPoint x: 249, startPoint y: 148, endPoint x: 435, endPoint y: 172, distance: 186.9
click at [435, 172] on div "One very helpful tip is to pay attention to Russian grammar from the beginning." at bounding box center [388, 174] width 211 height 10
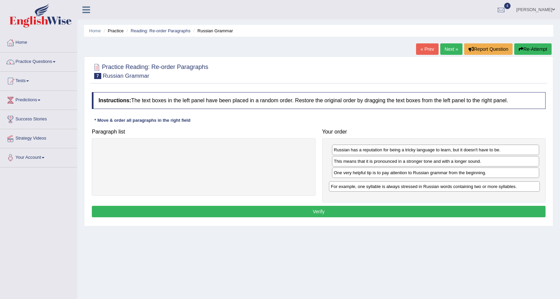
drag, startPoint x: 165, startPoint y: 148, endPoint x: 396, endPoint y: 185, distance: 233.5
click at [396, 185] on div "For example, one syllable is always stressed in Russian words containing two or…" at bounding box center [434, 186] width 211 height 10
click at [301, 211] on button "Verify" at bounding box center [319, 211] width 454 height 11
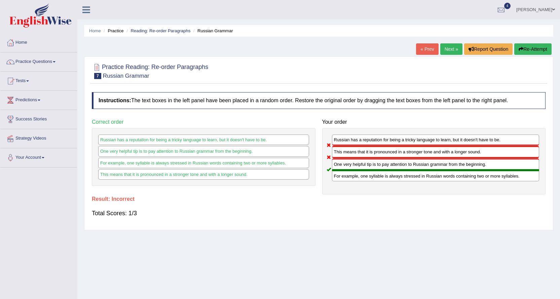
click at [538, 51] on button "Re-Attempt" at bounding box center [532, 48] width 37 height 11
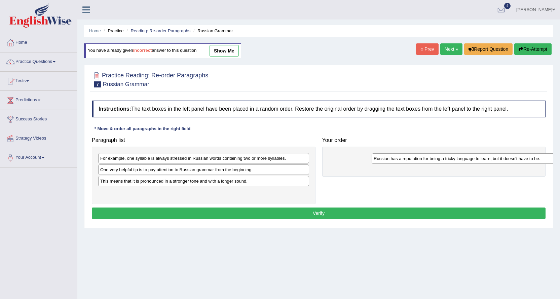
drag, startPoint x: 131, startPoint y: 170, endPoint x: 397, endPoint y: 156, distance: 266.0
click at [400, 158] on div "Russian has a reputation for being a tricky language to learn, but it doesn't h…" at bounding box center [477, 158] width 211 height 10
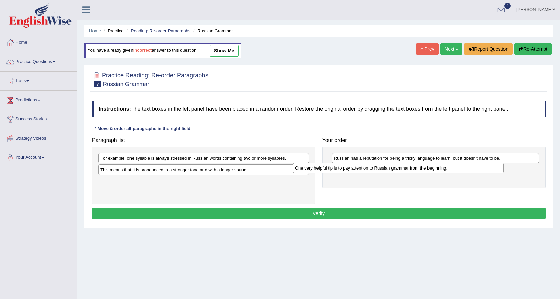
drag, startPoint x: 159, startPoint y: 172, endPoint x: 380, endPoint y: 174, distance: 220.9
click at [380, 173] on div "One very helpful tip is to pay attention to Russian grammar from the beginning." at bounding box center [398, 168] width 211 height 10
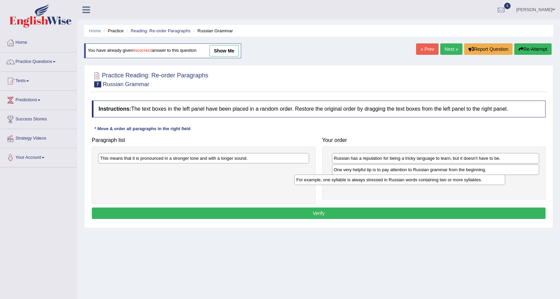
drag, startPoint x: 186, startPoint y: 160, endPoint x: 382, endPoint y: 181, distance: 197.2
click at [382, 181] on div "For example, one syllable is always stressed in Russian words containing two or…" at bounding box center [399, 180] width 211 height 10
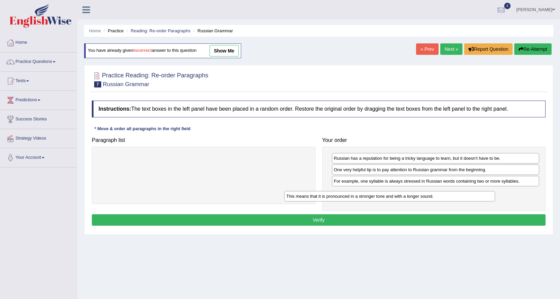
drag, startPoint x: 234, startPoint y: 156, endPoint x: 421, endPoint y: 194, distance: 190.8
click at [421, 194] on div "This means that it is pronounced in a stronger tone and with a longer sound." at bounding box center [389, 196] width 211 height 10
click at [312, 216] on button "Verify" at bounding box center [319, 219] width 454 height 11
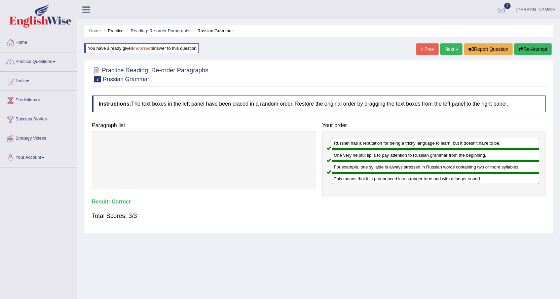
click at [453, 47] on link "Next »" at bounding box center [451, 48] width 22 height 11
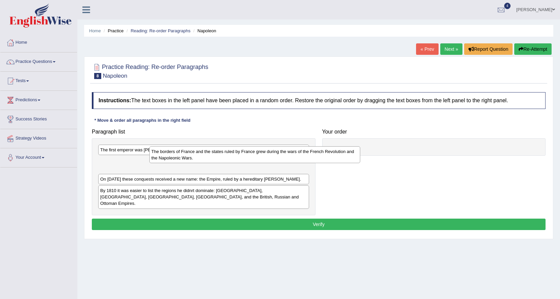
drag, startPoint x: 156, startPoint y: 164, endPoint x: 204, endPoint y: 155, distance: 49.4
click at [205, 155] on div "The borders of France and the states ruled by France grew during the wars of th…" at bounding box center [254, 154] width 211 height 17
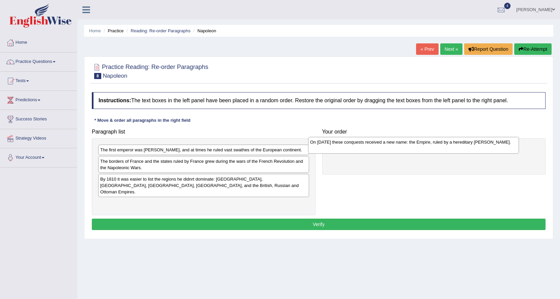
drag, startPoint x: 158, startPoint y: 184, endPoint x: 368, endPoint y: 147, distance: 213.0
click at [368, 147] on div "On [DATE] these conquests received a new name: the Empire, ruled by a hereditar…" at bounding box center [413, 145] width 211 height 17
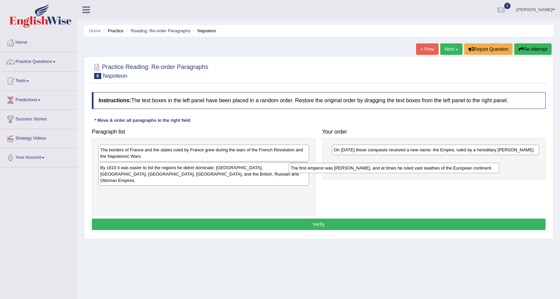
drag, startPoint x: 214, startPoint y: 149, endPoint x: 404, endPoint y: 167, distance: 191.2
click at [404, 167] on div "The first emperor was [PERSON_NAME], and at times he ruled vast swathes of the …" at bounding box center [393, 168] width 211 height 10
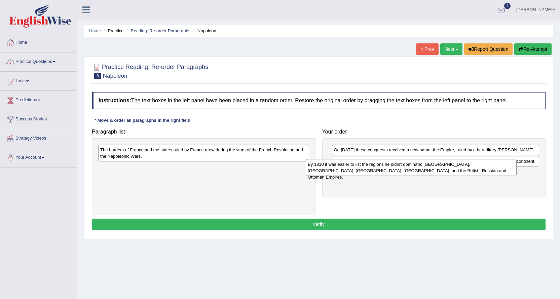
drag, startPoint x: 248, startPoint y: 171, endPoint x: 455, endPoint y: 168, distance: 207.5
click at [455, 168] on div "By 1810 it was easier to list the regions he didnrt dominate: [GEOGRAPHIC_DATA]…" at bounding box center [411, 167] width 211 height 17
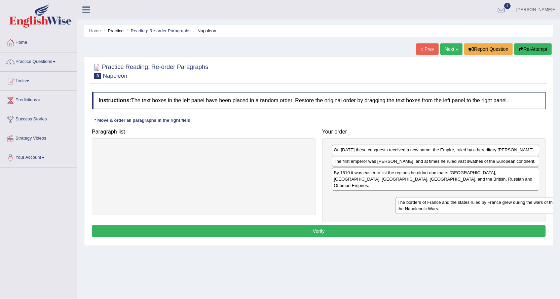
drag, startPoint x: 134, startPoint y: 152, endPoint x: 370, endPoint y: 196, distance: 239.8
click at [395, 197] on div "The borders of France and the states ruled by France grew during the wars of th…" at bounding box center [500, 205] width 211 height 17
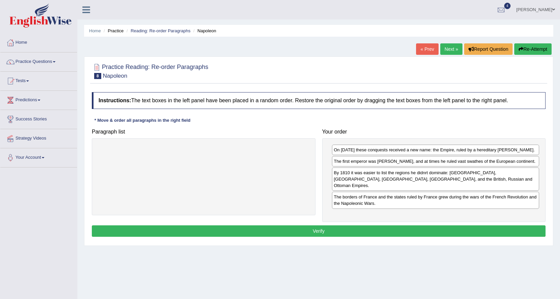
click at [304, 226] on button "Verify" at bounding box center [319, 230] width 454 height 11
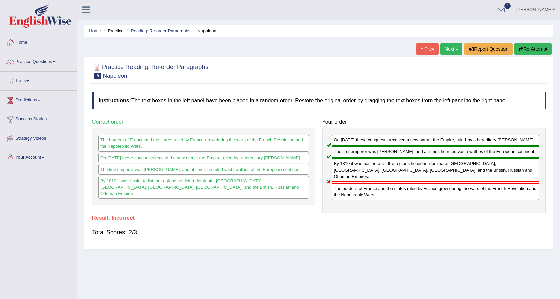
click at [454, 46] on link "Next »" at bounding box center [451, 48] width 22 height 11
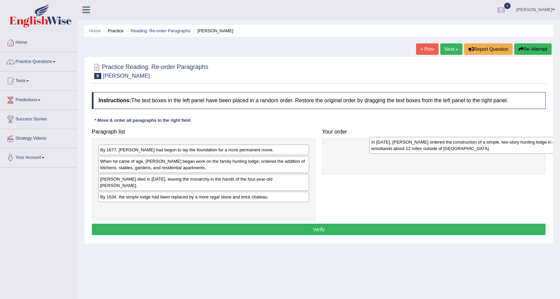
drag, startPoint x: 110, startPoint y: 188, endPoint x: 371, endPoint y: 152, distance: 263.8
click at [371, 152] on div "In [DATE], [PERSON_NAME] ordered the construction of a simple, two-story huntin…" at bounding box center [474, 145] width 211 height 17
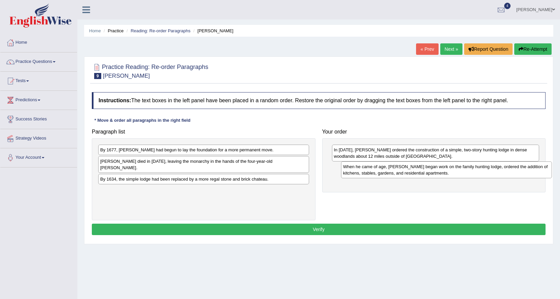
drag, startPoint x: 156, startPoint y: 164, endPoint x: 400, endPoint y: 166, distance: 244.8
click at [400, 166] on div "When he came of age, [PERSON_NAME] began work on the family hunting lodge, orde…" at bounding box center [446, 169] width 211 height 17
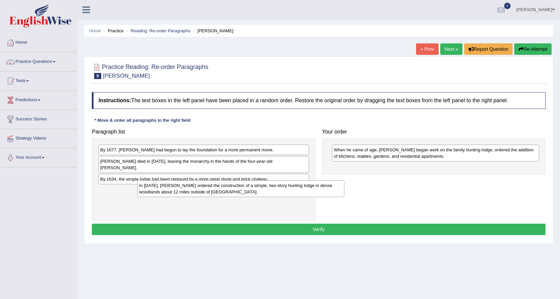
drag, startPoint x: 356, startPoint y: 149, endPoint x: 104, endPoint y: 183, distance: 255.1
click at [137, 186] on div "In [DATE], [PERSON_NAME] ordered the construction of a simple, two-story huntin…" at bounding box center [240, 188] width 207 height 17
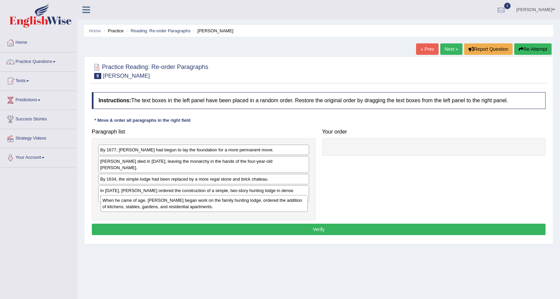
drag, startPoint x: 385, startPoint y: 154, endPoint x: 154, endPoint y: 205, distance: 236.8
click at [154, 205] on div "When he came of age, [PERSON_NAME] began work on the family hunting lodge, orde…" at bounding box center [204, 203] width 207 height 17
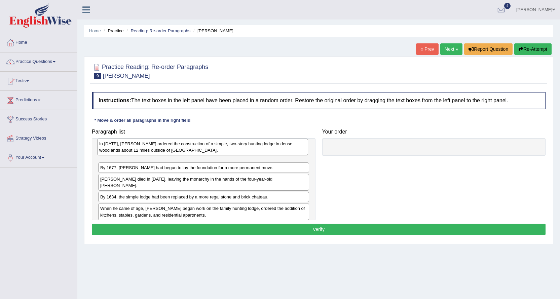
drag, startPoint x: 112, startPoint y: 189, endPoint x: 111, endPoint y: 149, distance: 40.4
click at [111, 149] on div "In [DATE], [PERSON_NAME] ordered the construction of a simple, two-story huntin…" at bounding box center [202, 147] width 211 height 17
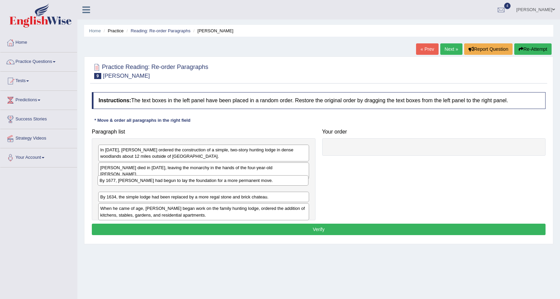
drag, startPoint x: 123, startPoint y: 170, endPoint x: 122, endPoint y: 181, distance: 10.4
click at [122, 181] on div "By 1677, [PERSON_NAME] had begun to lay the foundation for a more permanent mov…" at bounding box center [203, 180] width 211 height 10
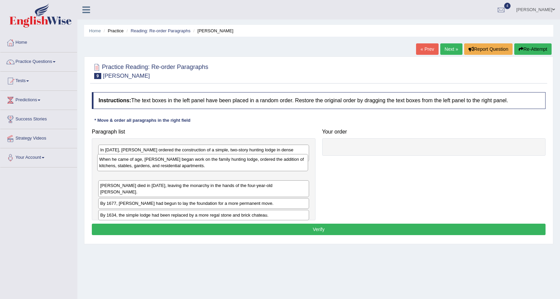
drag, startPoint x: 122, startPoint y: 204, endPoint x: 121, endPoint y: 161, distance: 42.7
click at [121, 161] on div "When he came of age, [PERSON_NAME] began work on the family hunting lodge, orde…" at bounding box center [202, 162] width 211 height 17
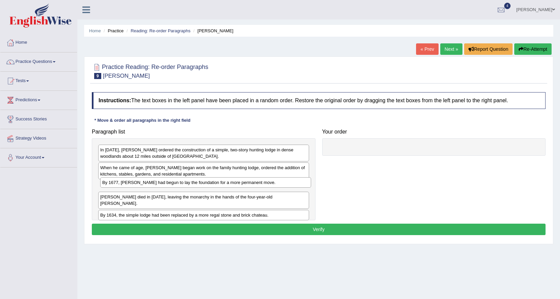
drag, startPoint x: 121, startPoint y: 197, endPoint x: 123, endPoint y: 183, distance: 14.6
click at [123, 183] on div "By 1677, [PERSON_NAME] had begun to lay the foundation for a more permanent mov…" at bounding box center [205, 182] width 211 height 10
drag, startPoint x: 188, startPoint y: 197, endPoint x: 185, endPoint y: 214, distance: 17.1
click at [185, 214] on div "[PERSON_NAME] died in [DATE], leaving the monarchy in the hands of the four-yea…" at bounding box center [200, 213] width 211 height 10
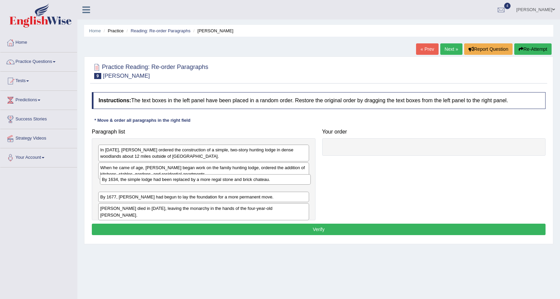
drag, startPoint x: 179, startPoint y: 200, endPoint x: 180, endPoint y: 183, distance: 17.6
click at [180, 183] on div "By 1634, the simple lodge had been replaced by a more regal stone and brick cha…" at bounding box center [205, 179] width 211 height 10
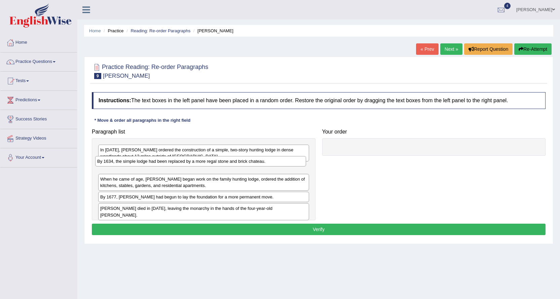
drag, startPoint x: 163, startPoint y: 190, endPoint x: 160, endPoint y: 166, distance: 24.4
click at [160, 166] on div "By 1634, the simple lodge had been replaced by a more regal stone and brick cha…" at bounding box center [200, 161] width 211 height 10
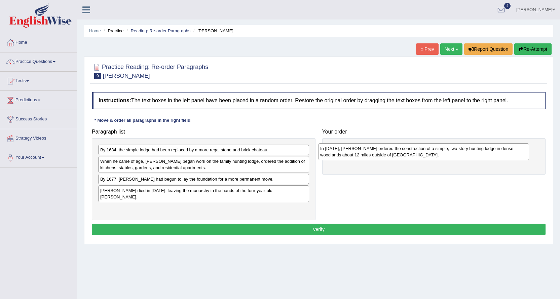
drag, startPoint x: 157, startPoint y: 156, endPoint x: 379, endPoint y: 152, distance: 221.6
click at [378, 154] on div "In [DATE], [PERSON_NAME] ordered the construction of a simple, two-story huntin…" at bounding box center [423, 151] width 211 height 17
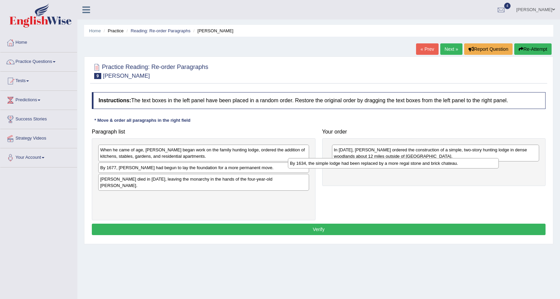
drag, startPoint x: 210, startPoint y: 153, endPoint x: 399, endPoint y: 162, distance: 188.5
click at [399, 162] on div "By 1634, the simple lodge had been replaced by a more regal stone and brick cha…" at bounding box center [393, 163] width 211 height 10
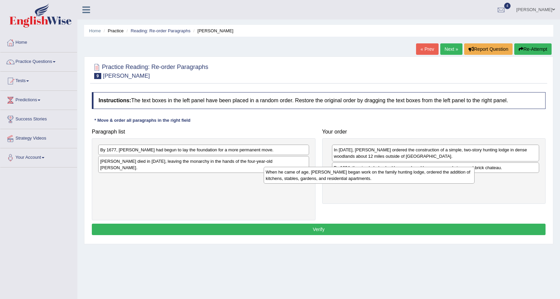
drag, startPoint x: 224, startPoint y: 153, endPoint x: 400, endPoint y: 177, distance: 177.7
click at [399, 177] on div "When he came of age, Louis began work on the family hunting lodge, ordered the …" at bounding box center [369, 175] width 211 height 17
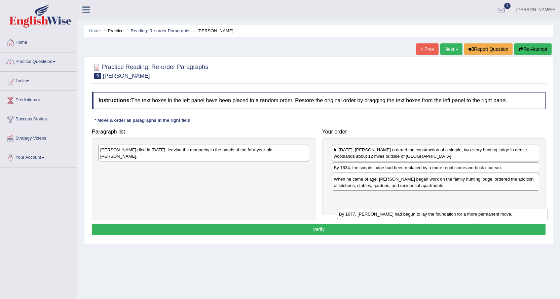
drag, startPoint x: 244, startPoint y: 147, endPoint x: 483, endPoint y: 211, distance: 247.2
click at [483, 211] on div "By 1677, Louis XIV had begun to lay the foundation for a more permanent move." at bounding box center [442, 214] width 211 height 10
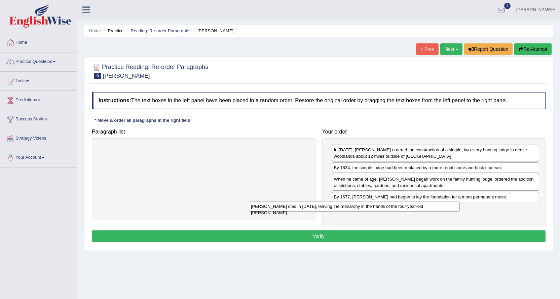
drag, startPoint x: 261, startPoint y: 150, endPoint x: 420, endPoint y: 208, distance: 169.3
click at [420, 208] on div "Louis XIII died in 1643, leaving the monarchy in the hands of the four-year-old…" at bounding box center [354, 206] width 211 height 10
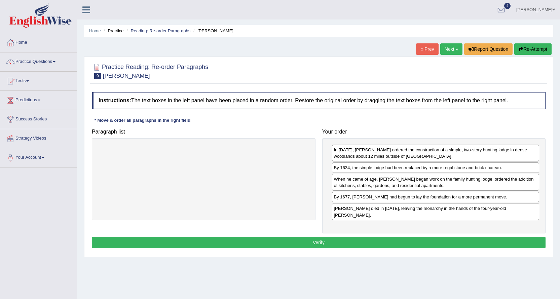
click at [317, 237] on button "Verify" at bounding box center [319, 242] width 454 height 11
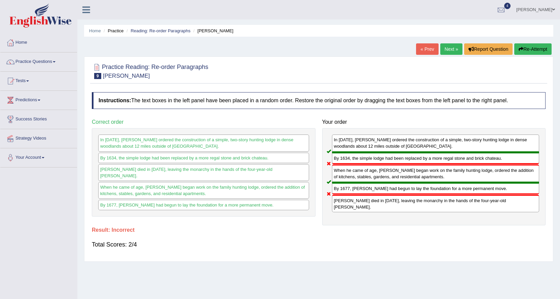
click at [531, 50] on button "Re-Attempt" at bounding box center [532, 48] width 37 height 11
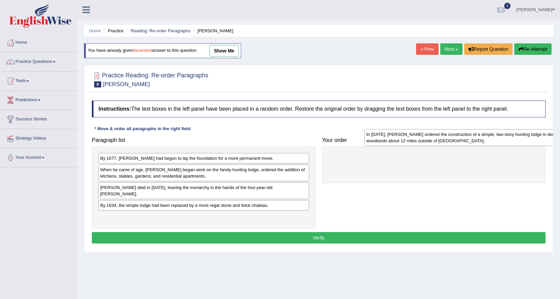
drag, startPoint x: 124, startPoint y: 190, endPoint x: 379, endPoint y: 141, distance: 259.8
click at [381, 141] on div "In [DATE], [PERSON_NAME] ordered the construction of a simple, two-story huntin…" at bounding box center [469, 137] width 211 height 17
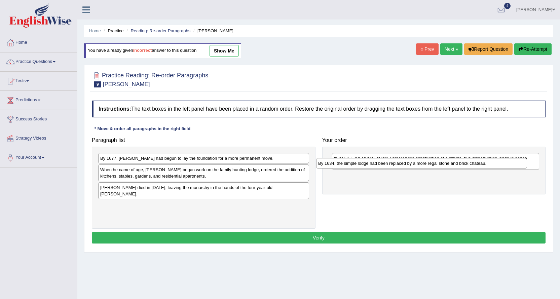
drag, startPoint x: 124, startPoint y: 200, endPoint x: 342, endPoint y: 165, distance: 220.8
click at [342, 165] on div "By 1634, the simple lodge had been replaced by a more regal stone and brick cha…" at bounding box center [421, 163] width 211 height 10
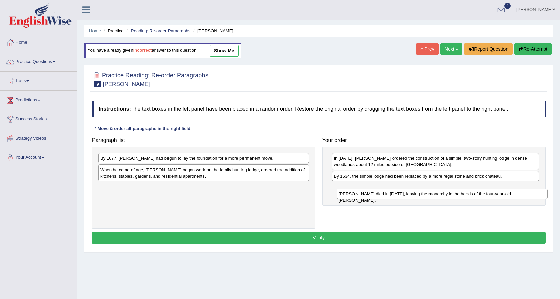
drag, startPoint x: 118, startPoint y: 191, endPoint x: 356, endPoint y: 195, distance: 238.4
click at [356, 195] on div "[PERSON_NAME] died in [DATE], leaving the monarchy in the hands of the four-yea…" at bounding box center [442, 194] width 211 height 10
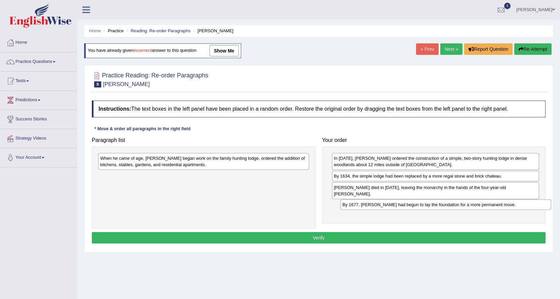
drag, startPoint x: 108, startPoint y: 160, endPoint x: 348, endPoint y: 205, distance: 244.6
click at [348, 205] on div "By 1677, [PERSON_NAME] had begun to lay the foundation for a more permanent mov…" at bounding box center [445, 204] width 211 height 10
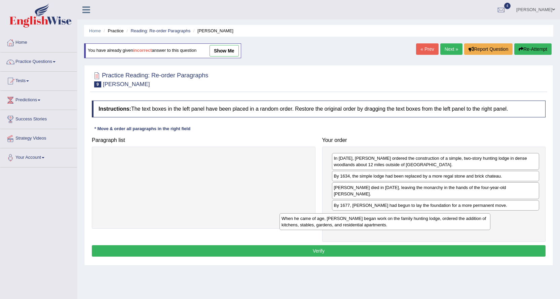
drag, startPoint x: 185, startPoint y: 163, endPoint x: 372, endPoint y: 221, distance: 196.0
click at [372, 221] on div "When he came of age, [PERSON_NAME] began work on the family hunting lodge, orde…" at bounding box center [384, 221] width 211 height 17
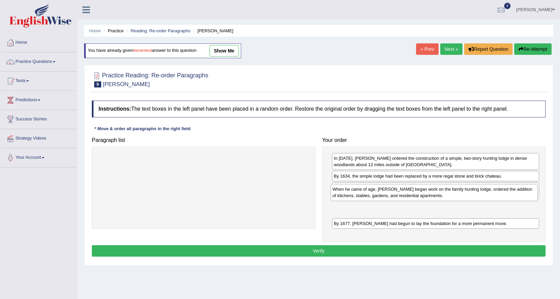
drag, startPoint x: 370, startPoint y: 218, endPoint x: 369, endPoint y: 197, distance: 21.2
click at [369, 197] on div "When he came of age, [PERSON_NAME] began work on the family hunting lodge, orde…" at bounding box center [434, 192] width 207 height 17
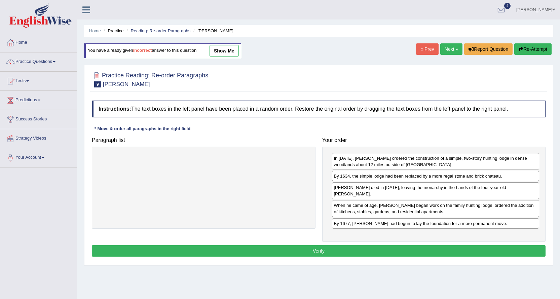
click at [369, 245] on button "Verify" at bounding box center [319, 250] width 454 height 11
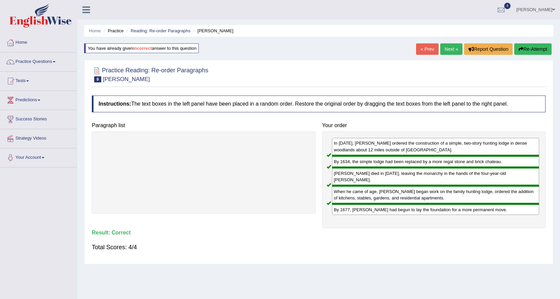
click at [450, 43] on link "Next »" at bounding box center [451, 48] width 22 height 11
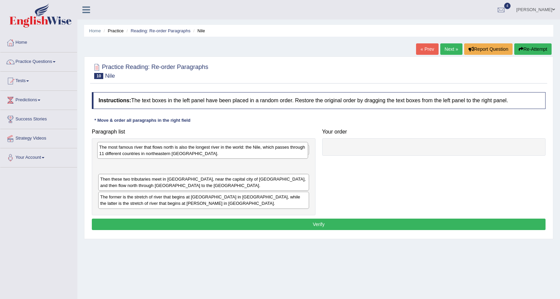
drag, startPoint x: 130, startPoint y: 184, endPoint x: 129, endPoint y: 152, distance: 32.0
click at [129, 152] on div "The most famous river that flows north is also the longest river in the world: …" at bounding box center [202, 150] width 211 height 17
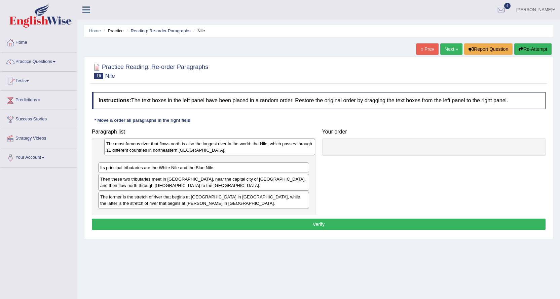
drag, startPoint x: 125, startPoint y: 160, endPoint x: 131, endPoint y: 142, distance: 19.5
click at [131, 142] on div "The most famous river that flows north is also the longest river in the world: …" at bounding box center [209, 147] width 211 height 17
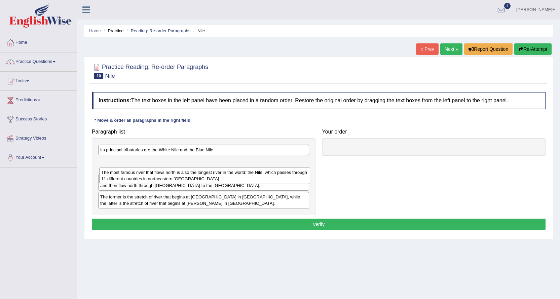
drag, startPoint x: 132, startPoint y: 152, endPoint x: 133, endPoint y: 175, distance: 22.9
click at [133, 175] on div "The most famous river that flows north is also the longest river in the world: …" at bounding box center [204, 175] width 211 height 17
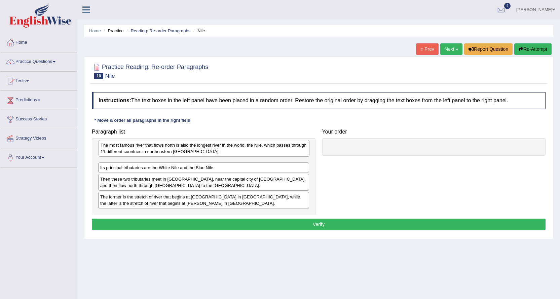
drag, startPoint x: 121, startPoint y: 163, endPoint x: 121, endPoint y: 147, distance: 16.1
click at [121, 147] on div "The most famous river that flows north is also the longest river in the world: …" at bounding box center [204, 148] width 211 height 17
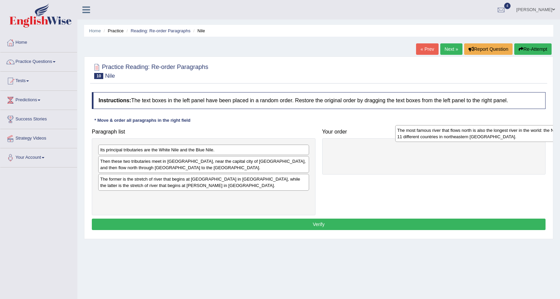
drag, startPoint x: 165, startPoint y: 149, endPoint x: 462, endPoint y: 130, distance: 297.5
click at [462, 130] on div "The most famous river that flows north is also the longest river in the world: …" at bounding box center [500, 133] width 211 height 17
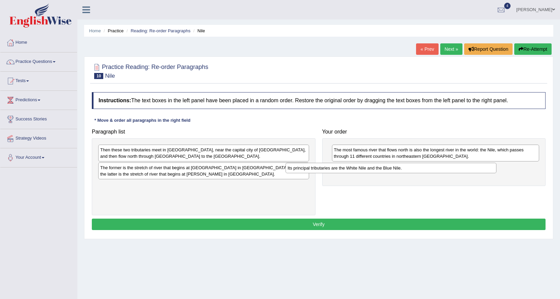
drag, startPoint x: 161, startPoint y: 148, endPoint x: 355, endPoint y: 165, distance: 194.1
click at [355, 165] on div "Its principal tributaries are the White Nile and the Blue Nile." at bounding box center [390, 168] width 211 height 10
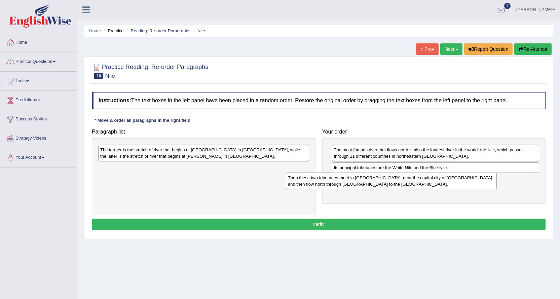
drag, startPoint x: 269, startPoint y: 157, endPoint x: 457, endPoint y: 185, distance: 189.7
click at [457, 185] on div "Then these two tributaries meet in Sudan, near the capital city of Khartoum, an…" at bounding box center [391, 180] width 211 height 17
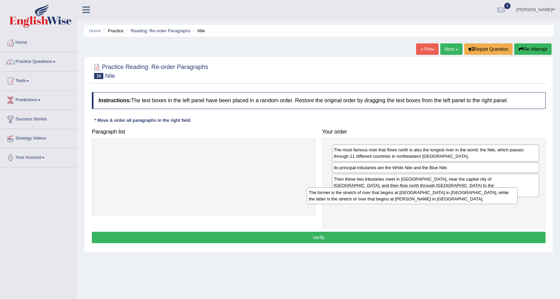
drag, startPoint x: 243, startPoint y: 156, endPoint x: 451, endPoint y: 199, distance: 212.8
click at [451, 199] on div "The former is the stretch of river that begins at Lake No in South Sudan, while…" at bounding box center [412, 195] width 211 height 17
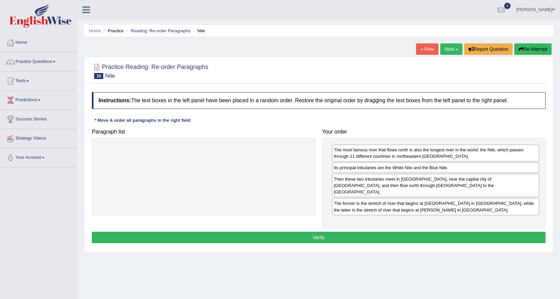
click at [351, 232] on button "Verify" at bounding box center [319, 237] width 454 height 11
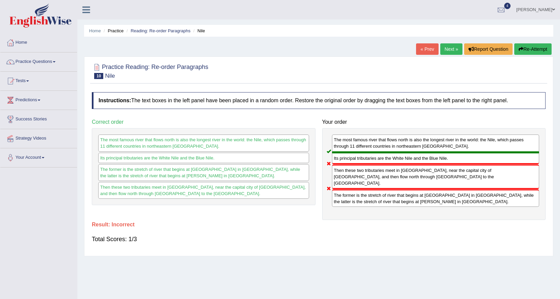
click at [444, 47] on link "Next »" at bounding box center [451, 48] width 22 height 11
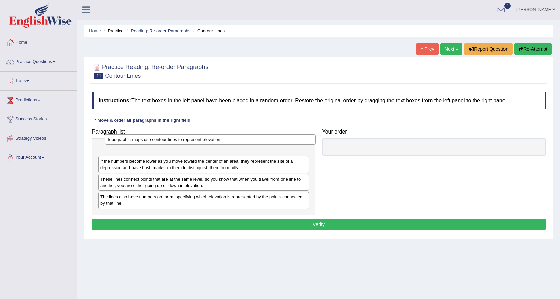
drag, startPoint x: 120, startPoint y: 187, endPoint x: 126, endPoint y: 141, distance: 46.5
click at [126, 141] on div "Topographic maps use contour lines to represent elevation." at bounding box center [210, 139] width 211 height 10
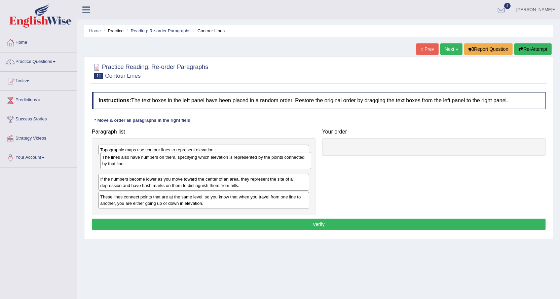
drag, startPoint x: 125, startPoint y: 199, endPoint x: 127, endPoint y: 160, distance: 39.7
click at [127, 160] on div "The lines also have numbers on them, specifying which elevation is represented …" at bounding box center [205, 160] width 211 height 17
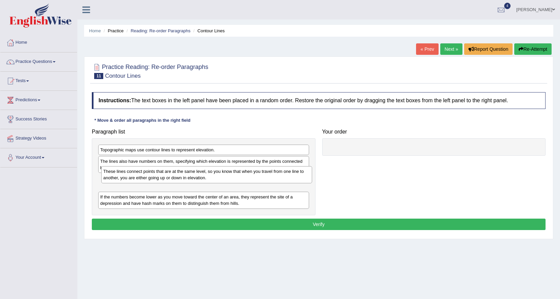
drag, startPoint x: 149, startPoint y: 199, endPoint x: 151, endPoint y: 173, distance: 26.3
click at [152, 173] on div "These lines connect points that are at the same level, so you know that when yo…" at bounding box center [206, 174] width 211 height 17
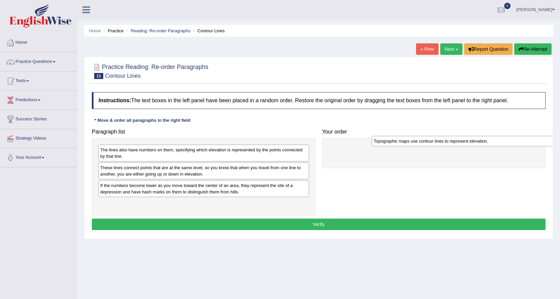
drag, startPoint x: 158, startPoint y: 149, endPoint x: 423, endPoint y: 141, distance: 264.4
click at [428, 140] on div "Topographic maps use contour lines to represent elevation." at bounding box center [477, 141] width 211 height 10
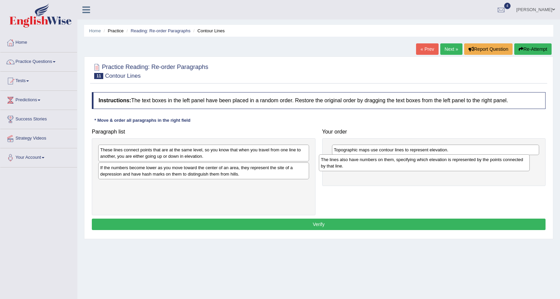
drag, startPoint x: 153, startPoint y: 157, endPoint x: 374, endPoint y: 166, distance: 220.8
click at [374, 166] on div "The lines also have numbers on them, specifying which elevation is represented …" at bounding box center [424, 162] width 211 height 17
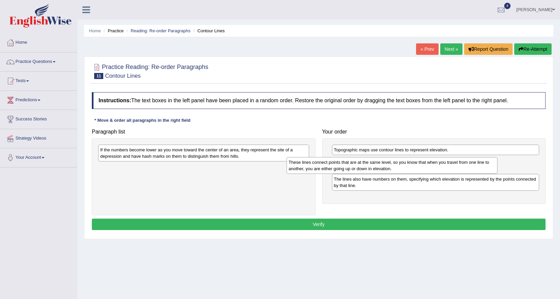
drag, startPoint x: 296, startPoint y: 154, endPoint x: 484, endPoint y: 166, distance: 188.7
click at [484, 166] on div "These lines connect points that are at the same level, so you know that when yo…" at bounding box center [391, 165] width 211 height 17
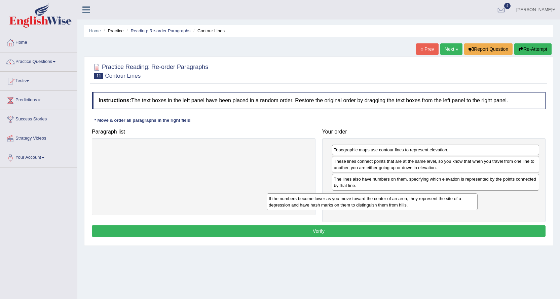
drag, startPoint x: 251, startPoint y: 154, endPoint x: 420, endPoint y: 203, distance: 175.4
click at [420, 203] on div "If the numbers become lower as you move toward the center of an area, they repr…" at bounding box center [372, 201] width 211 height 17
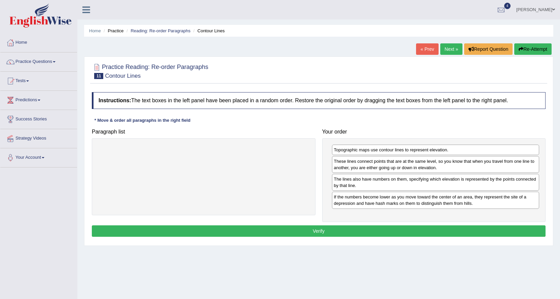
click at [318, 232] on button "Verify" at bounding box center [319, 230] width 454 height 11
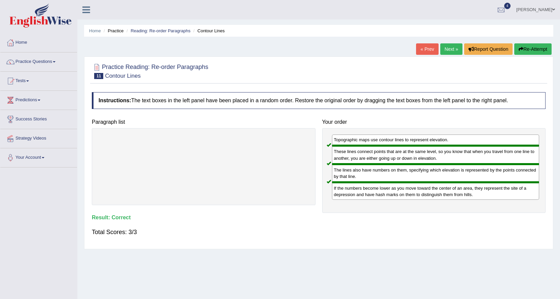
click at [454, 47] on link "Next »" at bounding box center [451, 48] width 22 height 11
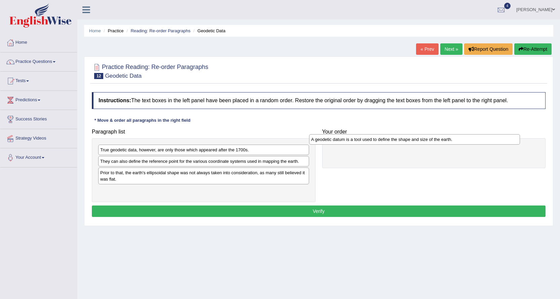
drag, startPoint x: 152, startPoint y: 153, endPoint x: 365, endPoint y: 142, distance: 214.1
click at [365, 142] on div "A geodetic datum is a tool used to define the shape and size of the earth." at bounding box center [414, 139] width 211 height 10
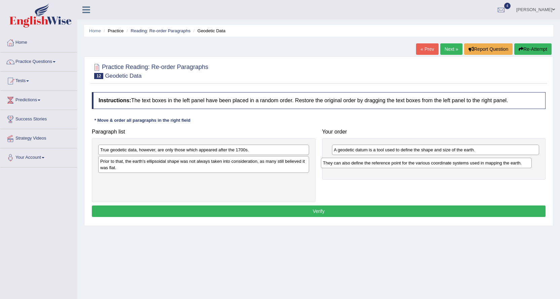
drag, startPoint x: 125, startPoint y: 162, endPoint x: 347, endPoint y: 164, distance: 222.6
click at [347, 164] on div "They can also define the reference point for the various coordinate systems use…" at bounding box center [426, 163] width 211 height 10
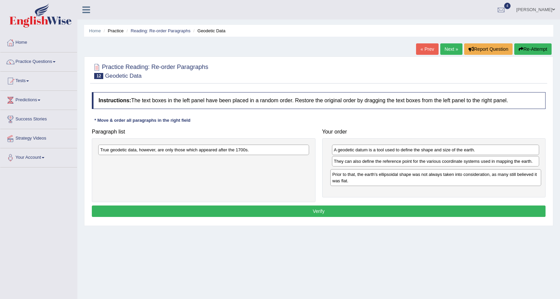
drag, startPoint x: 147, startPoint y: 162, endPoint x: 379, endPoint y: 176, distance: 232.4
click at [379, 176] on div "Prior to that, the earth's ellipsoidal shape was not always taken into consider…" at bounding box center [435, 177] width 211 height 17
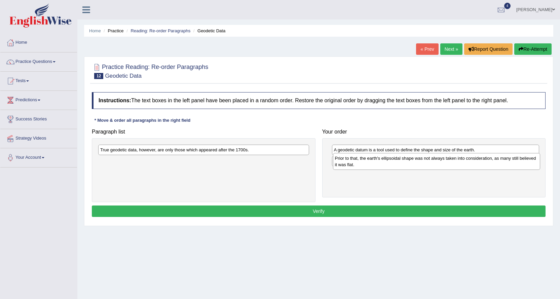
drag, startPoint x: 351, startPoint y: 176, endPoint x: 352, endPoint y: 161, distance: 14.5
click at [352, 161] on div "Prior to that, the earth's ellipsoidal shape was not always taken into consider…" at bounding box center [436, 161] width 207 height 17
drag, startPoint x: 345, startPoint y: 172, endPoint x: 344, endPoint y: 157, distance: 15.5
click at [344, 157] on div "Prior to that, the earth's ellipsoidal shape was not always taken into consider…" at bounding box center [435, 160] width 207 height 17
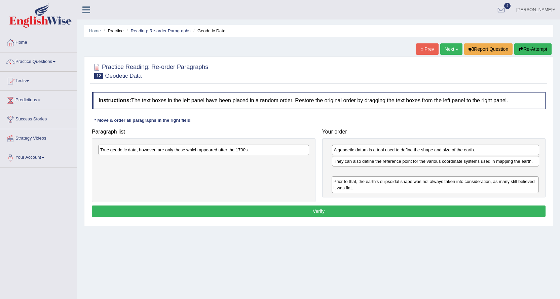
drag, startPoint x: 345, startPoint y: 165, endPoint x: 344, endPoint y: 185, distance: 20.2
click at [344, 185] on div "Prior to that, the earth's ellipsoidal shape was not always taken into consider…" at bounding box center [435, 184] width 207 height 17
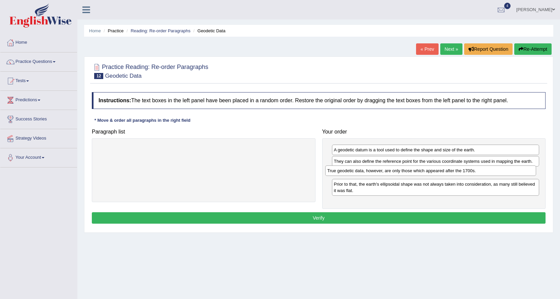
drag, startPoint x: 209, startPoint y: 151, endPoint x: 437, endPoint y: 172, distance: 228.6
click at [437, 172] on div "True geodetic data, however, are only those which appeared after the 1700s." at bounding box center [430, 170] width 211 height 10
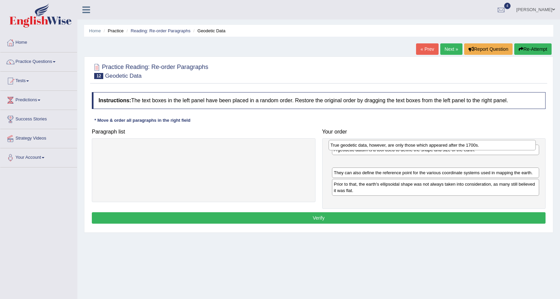
drag, startPoint x: 386, startPoint y: 172, endPoint x: 383, endPoint y: 150, distance: 22.1
click at [383, 150] on div "True geodetic data, however, are only those which appeared after the 1700s." at bounding box center [431, 145] width 207 height 10
click at [383, 150] on div "A geodetic datum is a tool used to define the shape and size of the earth." at bounding box center [435, 150] width 207 height 10
drag, startPoint x: 373, startPoint y: 160, endPoint x: 373, endPoint y: 144, distance: 16.2
click at [373, 144] on div "True geodetic data, however, are only those which appeared after the 1700s." at bounding box center [436, 145] width 207 height 10
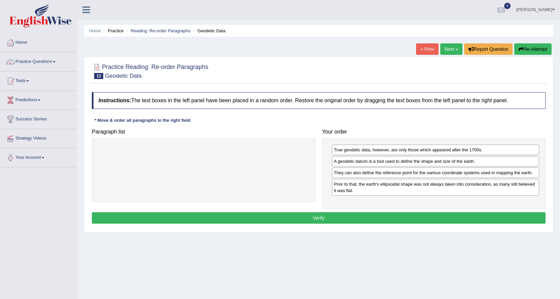
click at [323, 219] on button "Verify" at bounding box center [319, 217] width 454 height 11
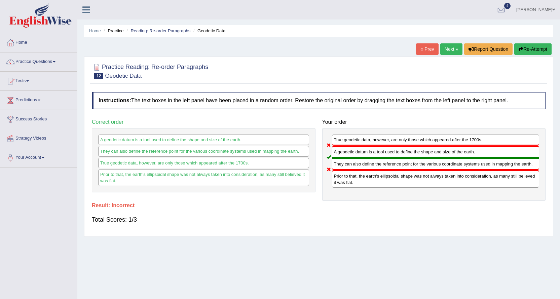
click at [447, 46] on link "Next »" at bounding box center [451, 48] width 22 height 11
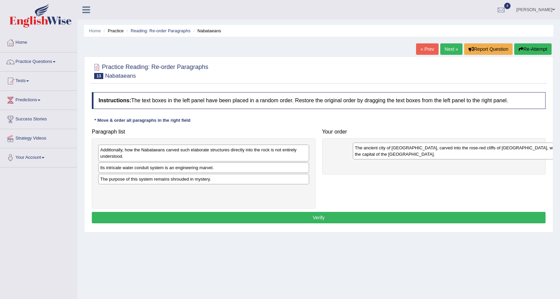
drag, startPoint x: 123, startPoint y: 196, endPoint x: 372, endPoint y: 154, distance: 252.3
click at [372, 154] on div "The ancient city of [GEOGRAPHIC_DATA], carved into the rose-red cliffs of [GEOG…" at bounding box center [458, 151] width 211 height 17
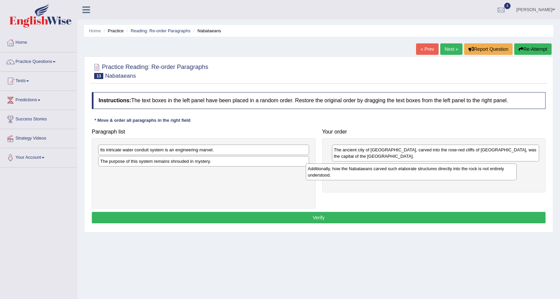
drag, startPoint x: 180, startPoint y: 154, endPoint x: 387, endPoint y: 172, distance: 208.3
click at [387, 172] on div "Additionally, how the Nabataeans carved such elaborate structures directly into…" at bounding box center [411, 171] width 211 height 17
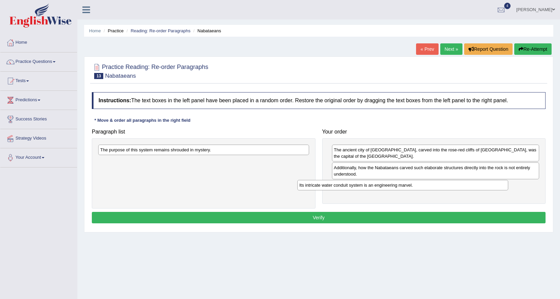
drag, startPoint x: 191, startPoint y: 149, endPoint x: 397, endPoint y: 184, distance: 209.2
click at [395, 184] on div "Its intricate water conduit system is an engineering marvel." at bounding box center [402, 185] width 211 height 10
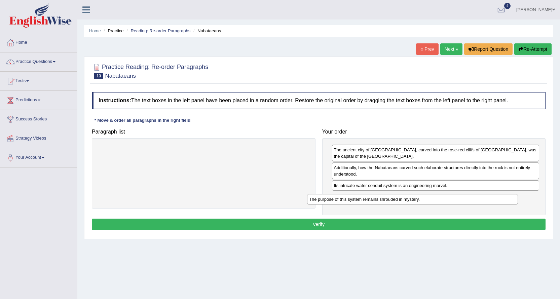
drag, startPoint x: 211, startPoint y: 152, endPoint x: 421, endPoint y: 201, distance: 215.2
click at [421, 201] on div "The purpose of this system remains shrouded in mystery." at bounding box center [412, 199] width 211 height 10
click at [317, 221] on button "Verify" at bounding box center [319, 224] width 454 height 11
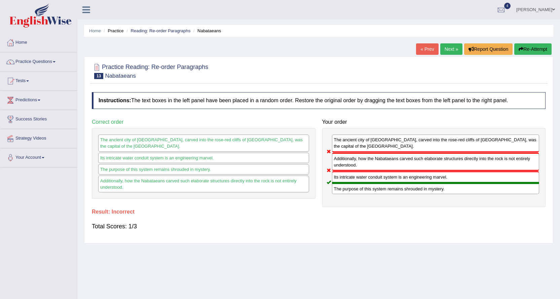
click at [443, 49] on link "Next »" at bounding box center [451, 48] width 22 height 11
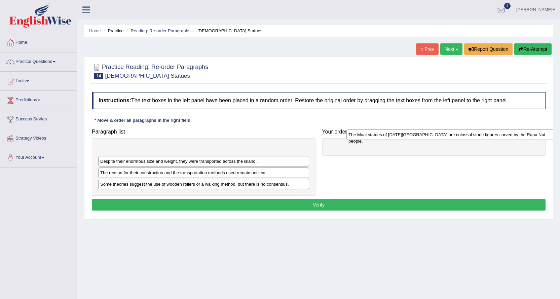
drag, startPoint x: 134, startPoint y: 148, endPoint x: 382, endPoint y: 133, distance: 248.6
click at [382, 133] on div "The Moai statues of [DATE][GEOGRAPHIC_DATA] are colossal stone figures carved b…" at bounding box center [451, 134] width 211 height 10
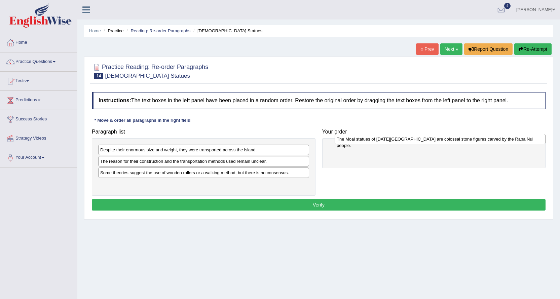
drag, startPoint x: 289, startPoint y: 148, endPoint x: 526, endPoint y: 138, distance: 236.6
click at [526, 138] on div "The Moai statues of [DATE][GEOGRAPHIC_DATA] are colossal stone figures carved b…" at bounding box center [440, 139] width 211 height 10
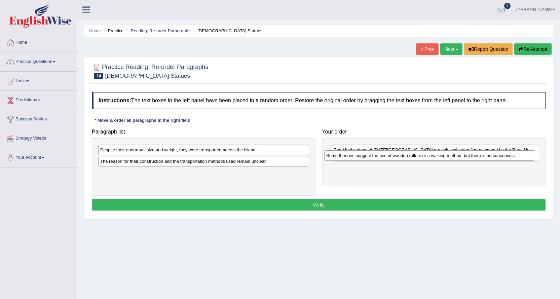
drag, startPoint x: 148, startPoint y: 173, endPoint x: 389, endPoint y: 154, distance: 241.9
click at [389, 154] on div "Some theories suggest the use of wooden rollers or a walking method, but there …" at bounding box center [429, 155] width 211 height 10
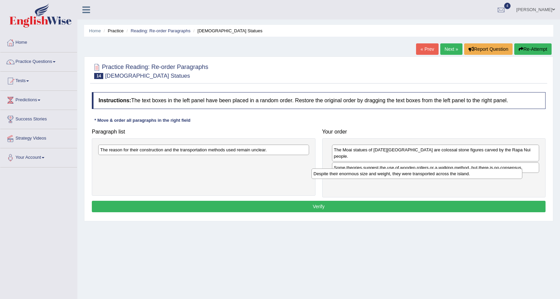
drag, startPoint x: 205, startPoint y: 152, endPoint x: 419, endPoint y: 176, distance: 214.5
click at [419, 176] on div "Despite their enormous size and weight, they were transported across the island." at bounding box center [416, 173] width 211 height 10
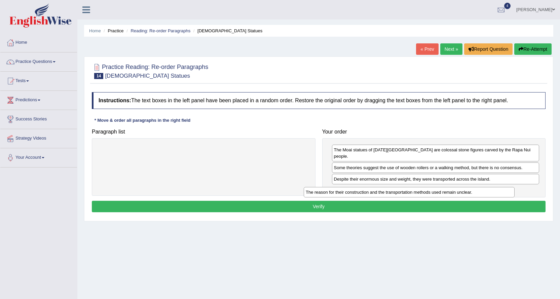
drag, startPoint x: 148, startPoint y: 152, endPoint x: 354, endPoint y: 194, distance: 209.8
click at [354, 194] on div "The reason for their construction and the transportation methods used remain un…" at bounding box center [409, 192] width 211 height 10
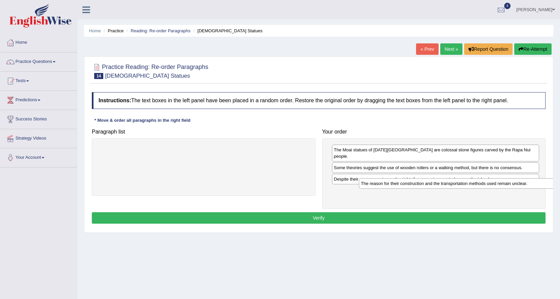
drag, startPoint x: 241, startPoint y: 151, endPoint x: 503, endPoint y: 185, distance: 264.4
click at [503, 185] on div "The reason for their construction and the transportation methods used remain un…" at bounding box center [464, 183] width 211 height 10
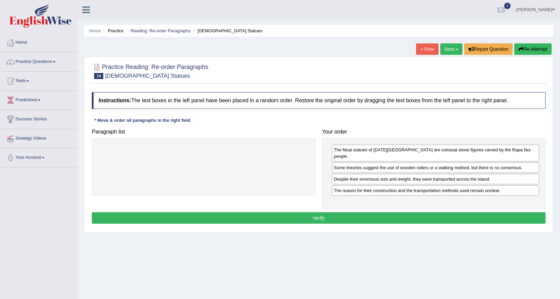
click at [362, 212] on button "Verify" at bounding box center [319, 217] width 454 height 11
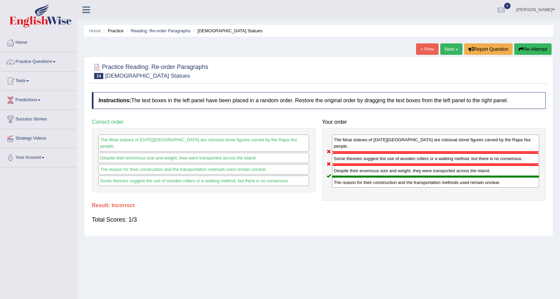
click at [441, 49] on link "Next »" at bounding box center [451, 48] width 22 height 11
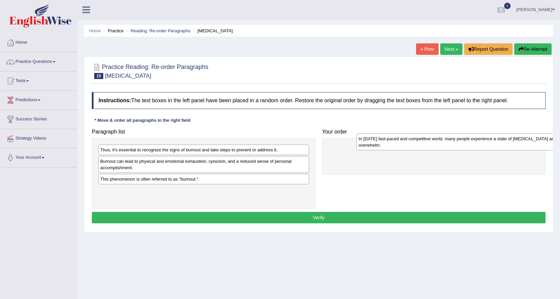
drag, startPoint x: 128, startPoint y: 165, endPoint x: 386, endPoint y: 143, distance: 259.2
click at [386, 143] on div "In [DATE] fast-paced and competitive world, many people experience a state of […" at bounding box center [461, 141] width 211 height 17
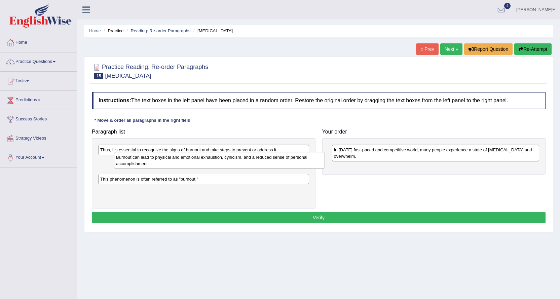
drag, startPoint x: 192, startPoint y: 164, endPoint x: 204, endPoint y: 161, distance: 12.1
click at [204, 161] on div "Burnout can lead to physical and emotional exhaustion, cynicism, and a reduced …" at bounding box center [219, 160] width 211 height 17
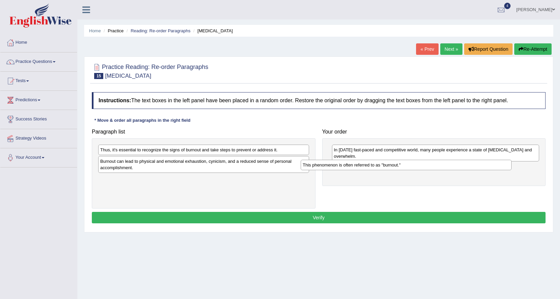
drag, startPoint x: 177, startPoint y: 183, endPoint x: 380, endPoint y: 169, distance: 203.6
click at [380, 169] on div "This phenomenon is often referred to as "burnout."" at bounding box center [406, 165] width 211 height 10
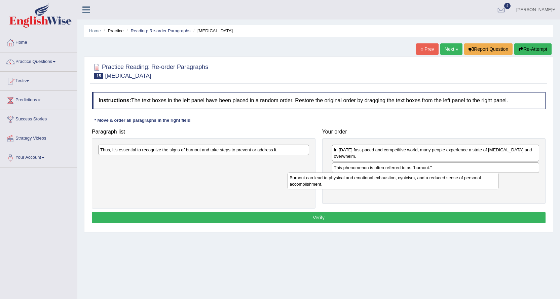
drag, startPoint x: 214, startPoint y: 162, endPoint x: 403, endPoint y: 179, distance: 190.0
click at [403, 179] on div "Burnout can lead to physical and emotional exhaustion, cynicism, and a reduced …" at bounding box center [392, 180] width 211 height 17
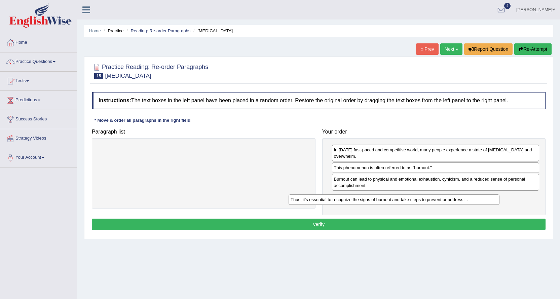
drag, startPoint x: 219, startPoint y: 152, endPoint x: 411, endPoint y: 202, distance: 198.0
click at [411, 202] on div "Thus, it's essential to recognize the signs of burnout and take steps to preven…" at bounding box center [393, 199] width 211 height 10
click at [285, 228] on button "Verify" at bounding box center [319, 224] width 454 height 11
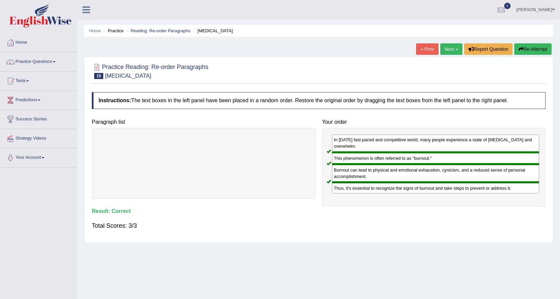
click at [453, 46] on link "Next »" at bounding box center [451, 48] width 22 height 11
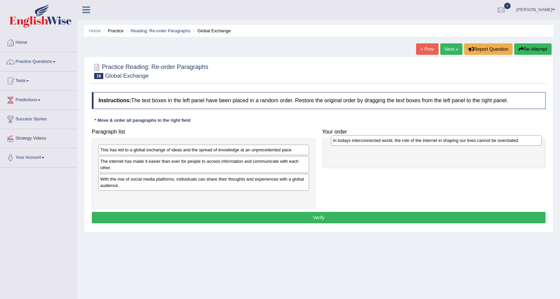
drag, startPoint x: 124, startPoint y: 200, endPoint x: 357, endPoint y: 144, distance: 239.4
click at [357, 144] on div "In todays interconnected world, the role of the internet in shaping our lives c…" at bounding box center [436, 140] width 211 height 10
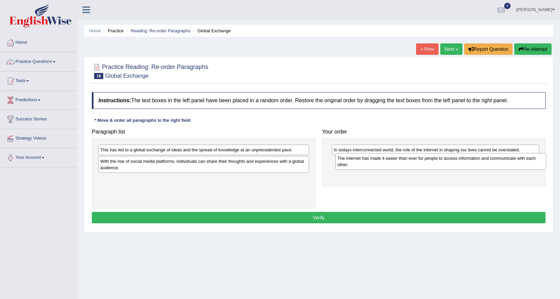
drag, startPoint x: 168, startPoint y: 167, endPoint x: 405, endPoint y: 164, distance: 237.1
click at [405, 164] on div "The internet has made it easier than ever for people to access information and …" at bounding box center [440, 161] width 211 height 17
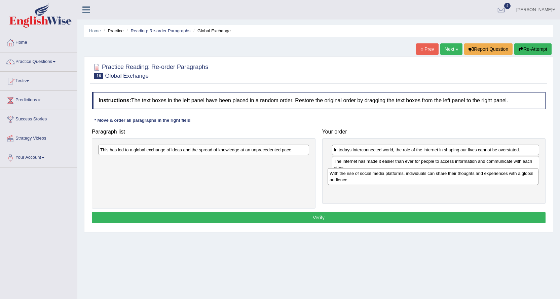
drag, startPoint x: 166, startPoint y: 163, endPoint x: 396, endPoint y: 175, distance: 230.0
click at [396, 175] on div "With the rise of social media platforms, individuals can share their thoughts a…" at bounding box center [432, 176] width 211 height 17
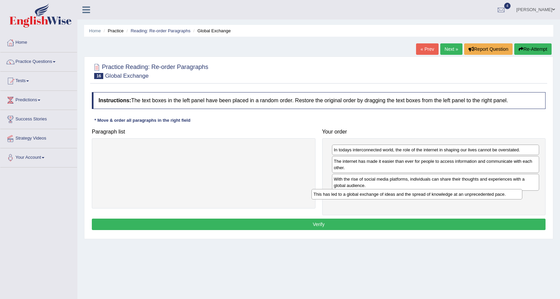
drag, startPoint x: 187, startPoint y: 152, endPoint x: 403, endPoint y: 197, distance: 220.7
click at [403, 197] on div "This has led to a global exchange of ideas and the spread of knowledge at an un…" at bounding box center [416, 194] width 211 height 10
click at [325, 219] on button "Verify" at bounding box center [319, 224] width 454 height 11
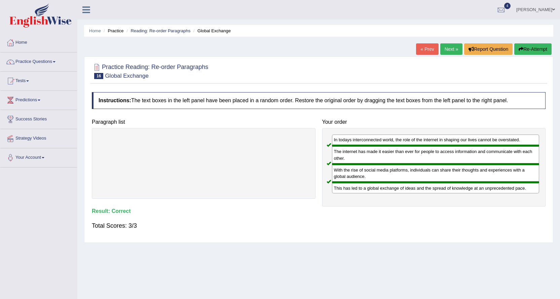
click at [446, 51] on link "Next »" at bounding box center [451, 48] width 22 height 11
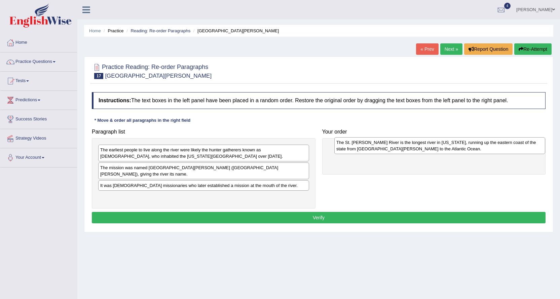
drag, startPoint x: 118, startPoint y: 157, endPoint x: 355, endPoint y: 149, distance: 237.2
click at [355, 149] on div "The St. [PERSON_NAME] River is the longest river in [US_STATE], running up the …" at bounding box center [439, 145] width 211 height 17
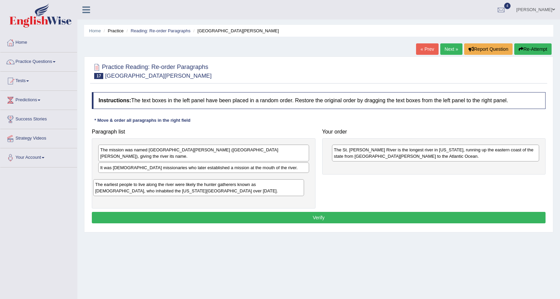
drag, startPoint x: 214, startPoint y: 157, endPoint x: 209, endPoint y: 192, distance: 35.0
click at [209, 192] on div "The earliest people to live along the river were likely the hunter gatherers kn…" at bounding box center [198, 187] width 211 height 17
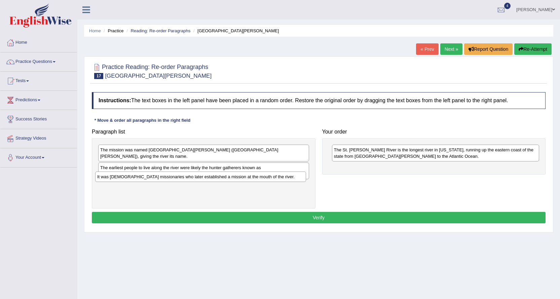
drag, startPoint x: 177, startPoint y: 163, endPoint x: 173, endPoint y: 178, distance: 15.8
click at [173, 178] on div "It was [DEMOGRAPHIC_DATA] missionaries who later established a mission at the m…" at bounding box center [200, 176] width 211 height 10
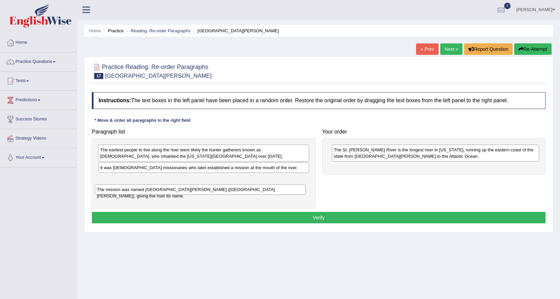
drag, startPoint x: 199, startPoint y: 152, endPoint x: 198, endPoint y: 185, distance: 33.6
click at [198, 185] on div "The mission was named [GEOGRAPHIC_DATA][PERSON_NAME] ([GEOGRAPHIC_DATA][PERSON_…" at bounding box center [200, 189] width 211 height 10
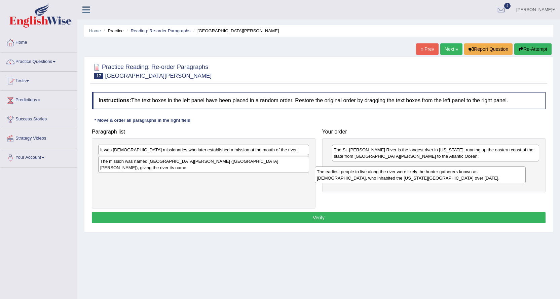
drag, startPoint x: 191, startPoint y: 156, endPoint x: 407, endPoint y: 178, distance: 217.6
click at [407, 178] on div "The earliest people to live along the river were likely the hunter gatherers kn…" at bounding box center [420, 174] width 211 height 17
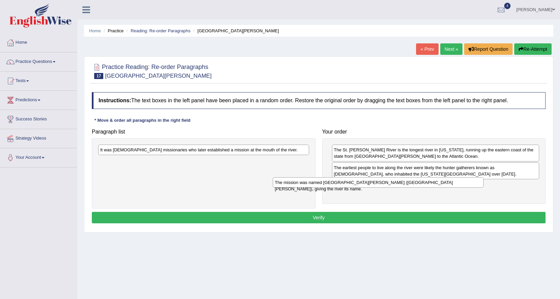
drag, startPoint x: 220, startPoint y: 164, endPoint x: 394, endPoint y: 185, distance: 175.8
click at [394, 185] on div "The mission was named [GEOGRAPHIC_DATA][PERSON_NAME] ([GEOGRAPHIC_DATA][PERSON_…" at bounding box center [378, 182] width 211 height 10
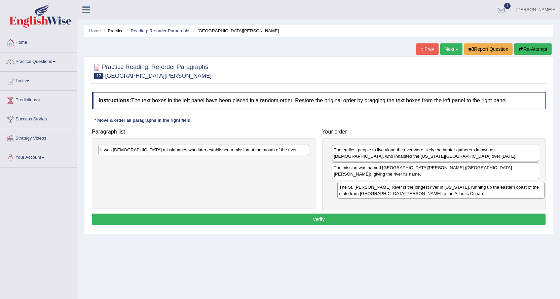
drag, startPoint x: 422, startPoint y: 153, endPoint x: 428, endPoint y: 191, distance: 38.0
click at [428, 191] on div "The St. [PERSON_NAME] River is the longest river in [US_STATE], running up the …" at bounding box center [440, 190] width 207 height 17
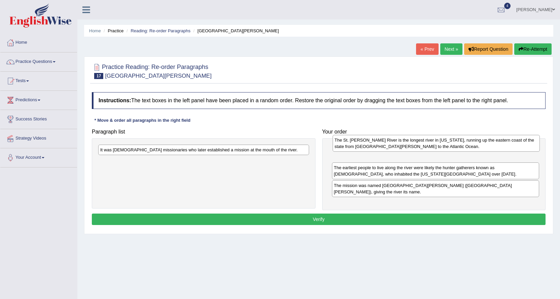
drag, startPoint x: 353, startPoint y: 183, endPoint x: 354, endPoint y: 144, distance: 39.0
click at [354, 144] on div "The St. [PERSON_NAME] River is the longest river in [US_STATE], running up the …" at bounding box center [436, 143] width 207 height 17
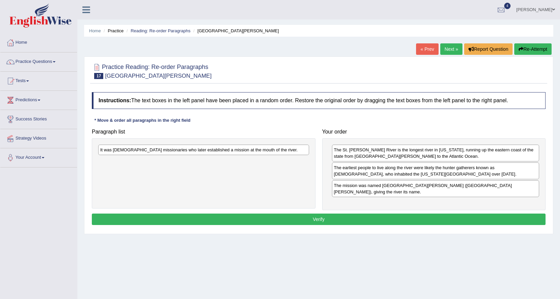
click at [350, 174] on div "The earliest people to live along the river were likely the hunter gatherers kn…" at bounding box center [435, 170] width 207 height 17
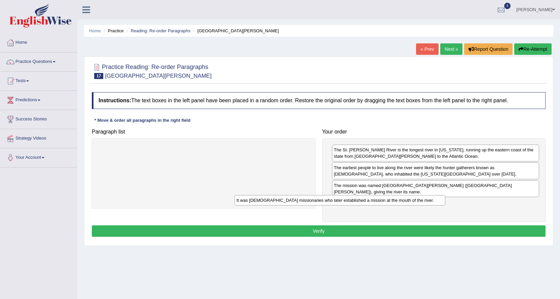
drag, startPoint x: 273, startPoint y: 152, endPoint x: 420, endPoint y: 205, distance: 156.6
click at [420, 205] on div "It was [DEMOGRAPHIC_DATA] missionaries who later established a mission at the m…" at bounding box center [339, 200] width 211 height 10
click at [339, 225] on button "Verify" at bounding box center [319, 230] width 454 height 11
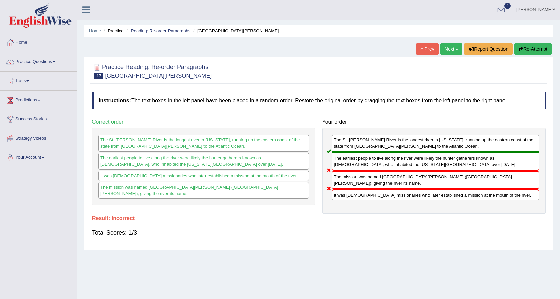
click at [453, 49] on link "Next »" at bounding box center [451, 48] width 22 height 11
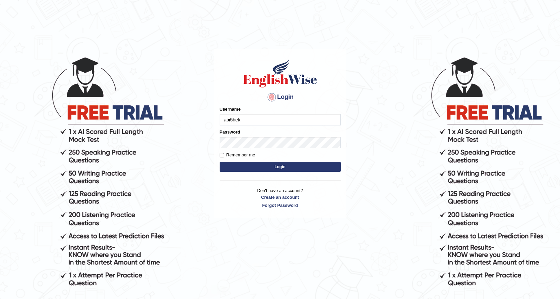
type input "abi5hek"
click at [254, 167] on button "Login" at bounding box center [280, 167] width 121 height 10
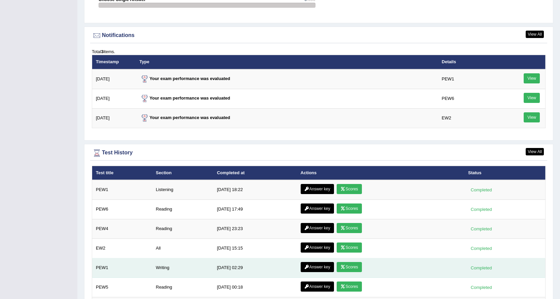
scroll to position [909, 0]
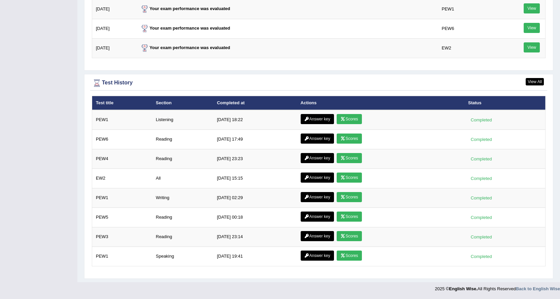
drag, startPoint x: 2, startPoint y: 186, endPoint x: 12, endPoint y: 183, distance: 10.8
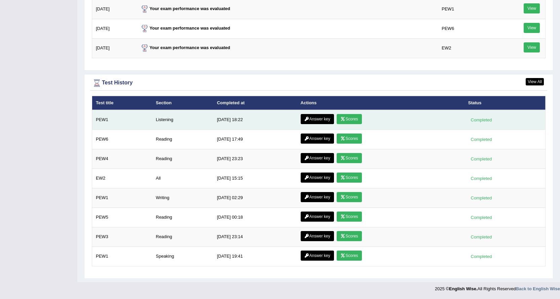
click at [354, 120] on link "Scores" at bounding box center [349, 119] width 25 height 10
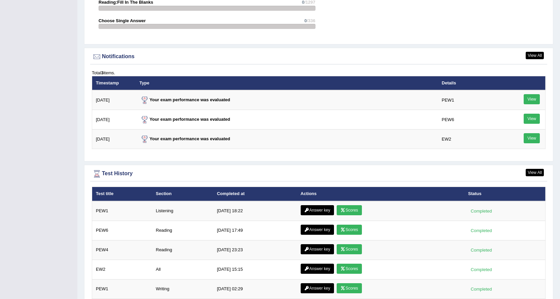
scroll to position [841, 0]
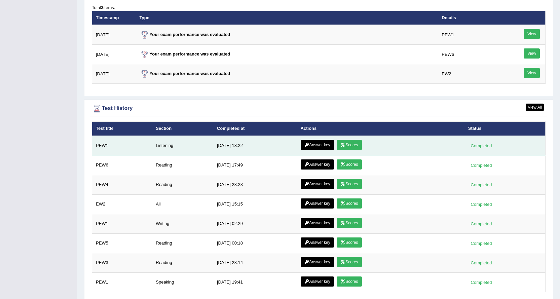
click at [320, 143] on link "Answer key" at bounding box center [317, 145] width 33 height 10
